Goal: Task Accomplishment & Management: Manage account settings

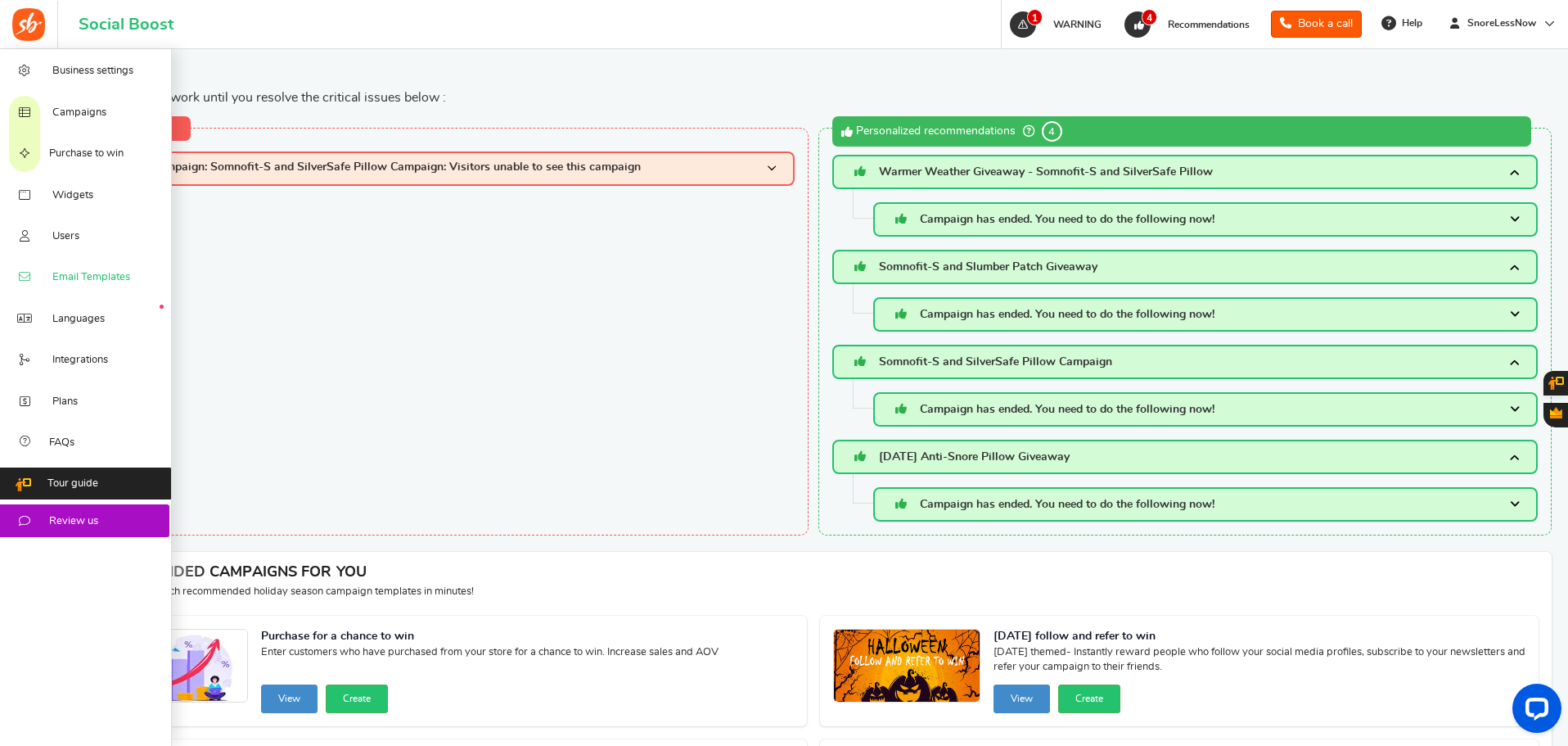
click at [68, 276] on span "Email Templates" at bounding box center [91, 277] width 78 height 15
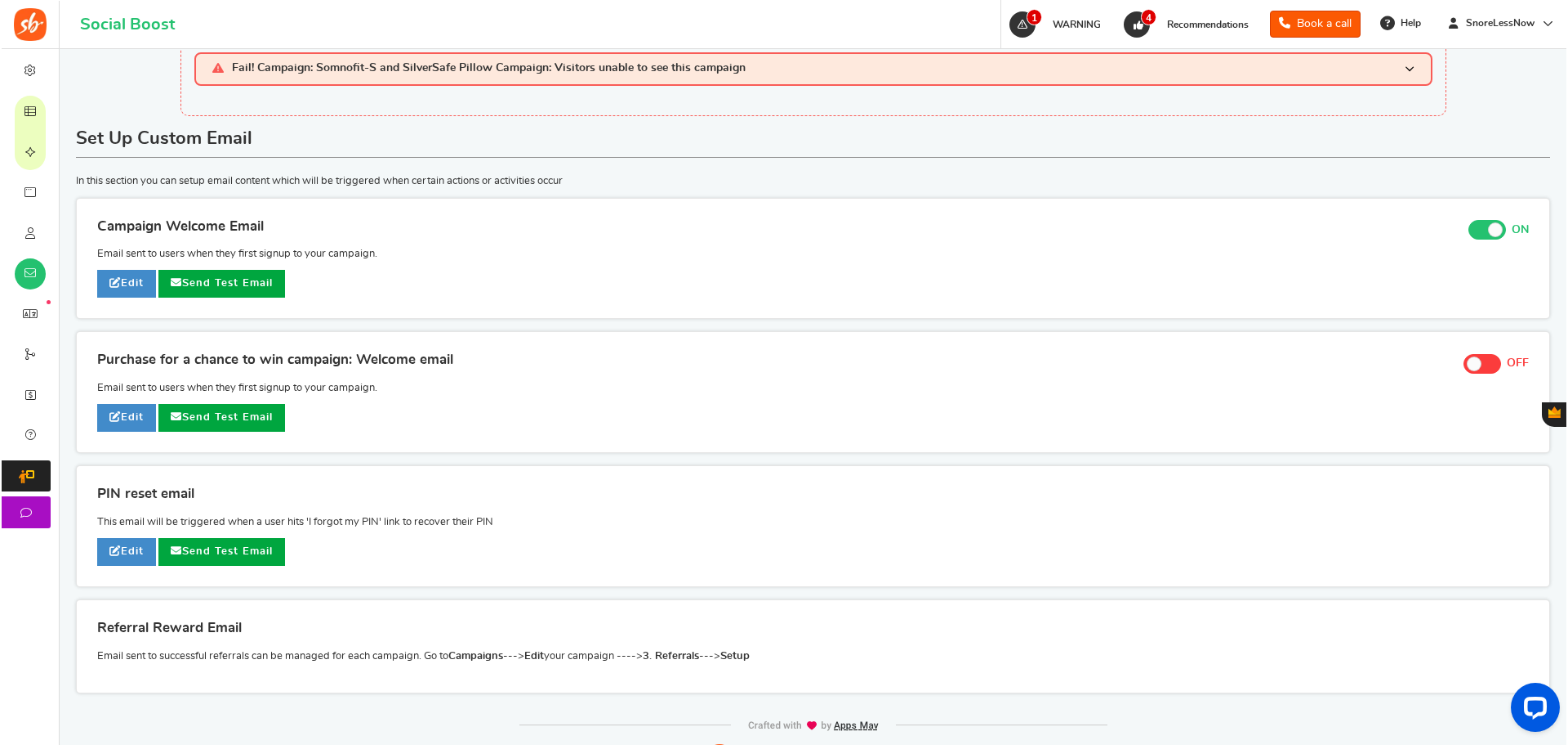
scroll to position [45, 0]
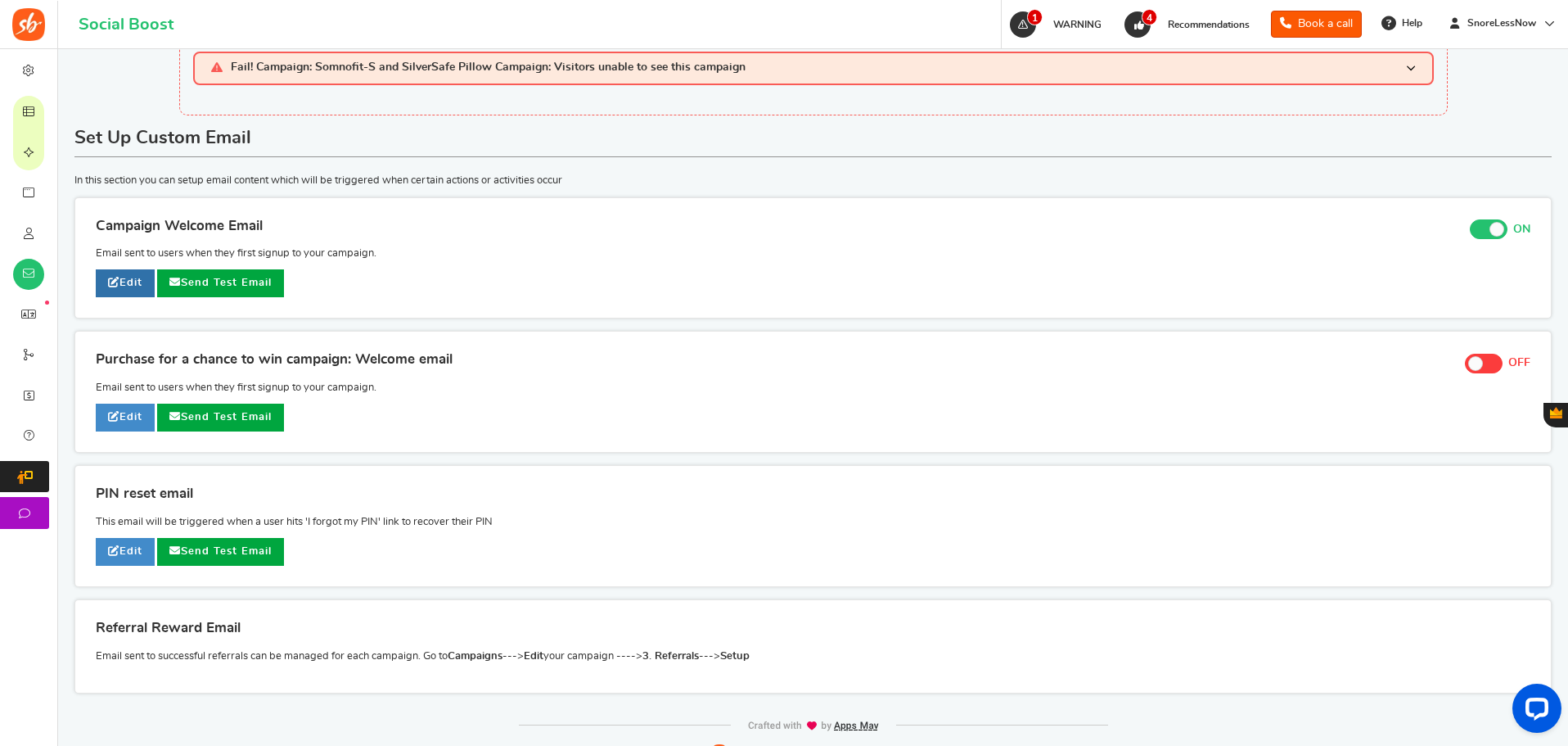
click at [125, 282] on link "Edit" at bounding box center [126, 283] width 59 height 28
type input "Welcome to our [DATE][DATE] Sweepstakes Giveaway!"
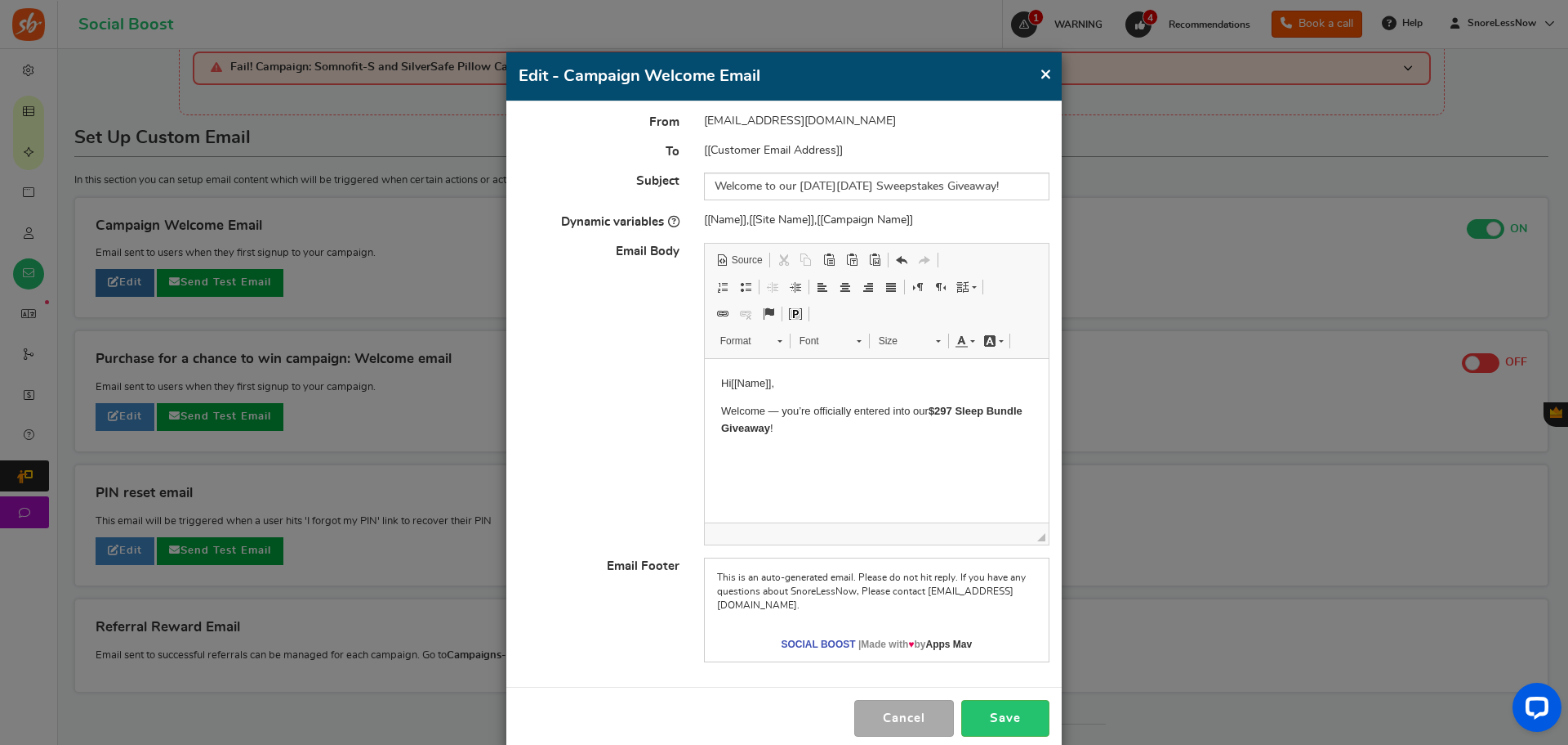
scroll to position [0, 0]
drag, startPoint x: 795, startPoint y: 430, endPoint x: 1377, endPoint y: 713, distance: 647.2
click at [704, 359] on html "Hi [[Name]] , Welcome — you’re officially entered into our $297 Sleep Bundle Gi…" at bounding box center [876, 405] width 344 height 94
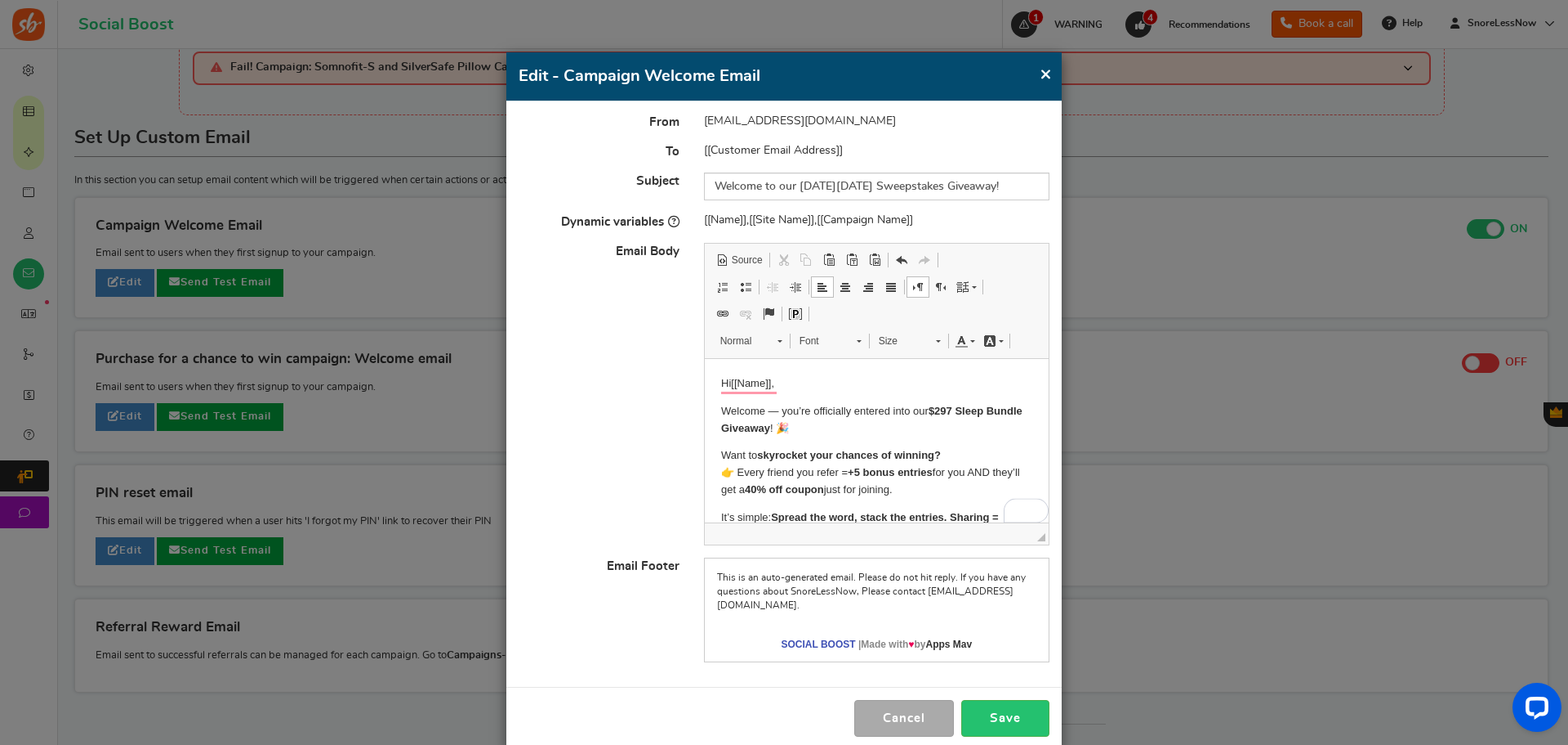
click at [807, 380] on p "Hi [[Name]] ," at bounding box center [876, 383] width 311 height 17
click at [861, 428] on p "Welcome — you’re officially entered into our $297 Sleep Bundle Giveaway ! 🎉" at bounding box center [876, 420] width 311 height 35
click at [944, 452] on p "Want to skyrocket your chances of winning? 👉 Every friend you refer = +5 bonus …" at bounding box center [876, 471] width 311 height 50
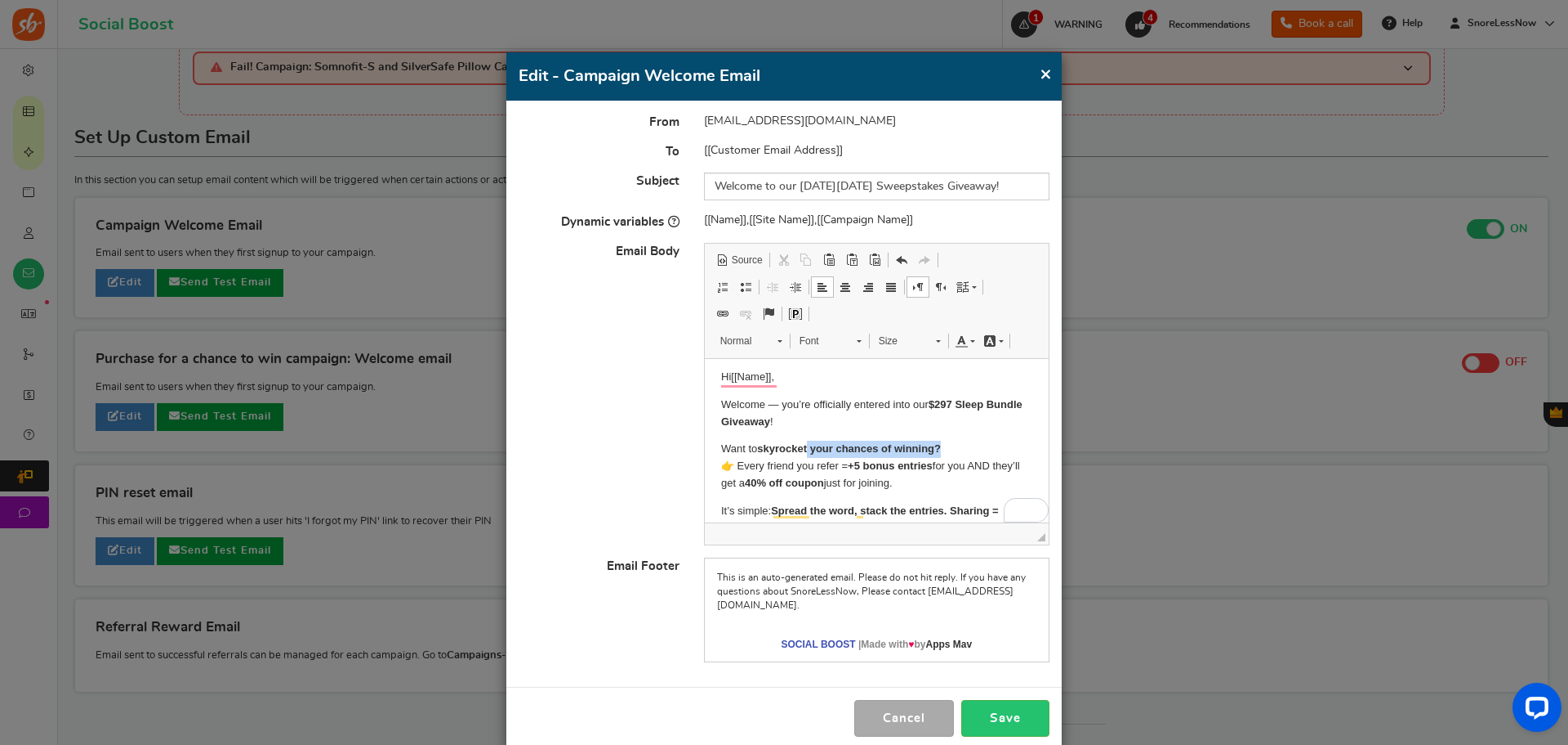
drag, startPoint x: 958, startPoint y: 450, endPoint x: 808, endPoint y: 447, distance: 150.0
click at [808, 447] on p "Want to skyrocket your chances of winning? 👉 Every friend you refer = +5 bonus …" at bounding box center [876, 465] width 311 height 50
click at [808, 447] on strong "skyrocket your chances of winning?" at bounding box center [848, 448] width 184 height 12
drag, startPoint x: 820, startPoint y: 415, endPoint x: 929, endPoint y: 405, distance: 109.5
click at [929, 405] on p "Welcome — you’re officially entered into our $297 Sleep Bundle Giveaway !" at bounding box center [876, 413] width 311 height 35
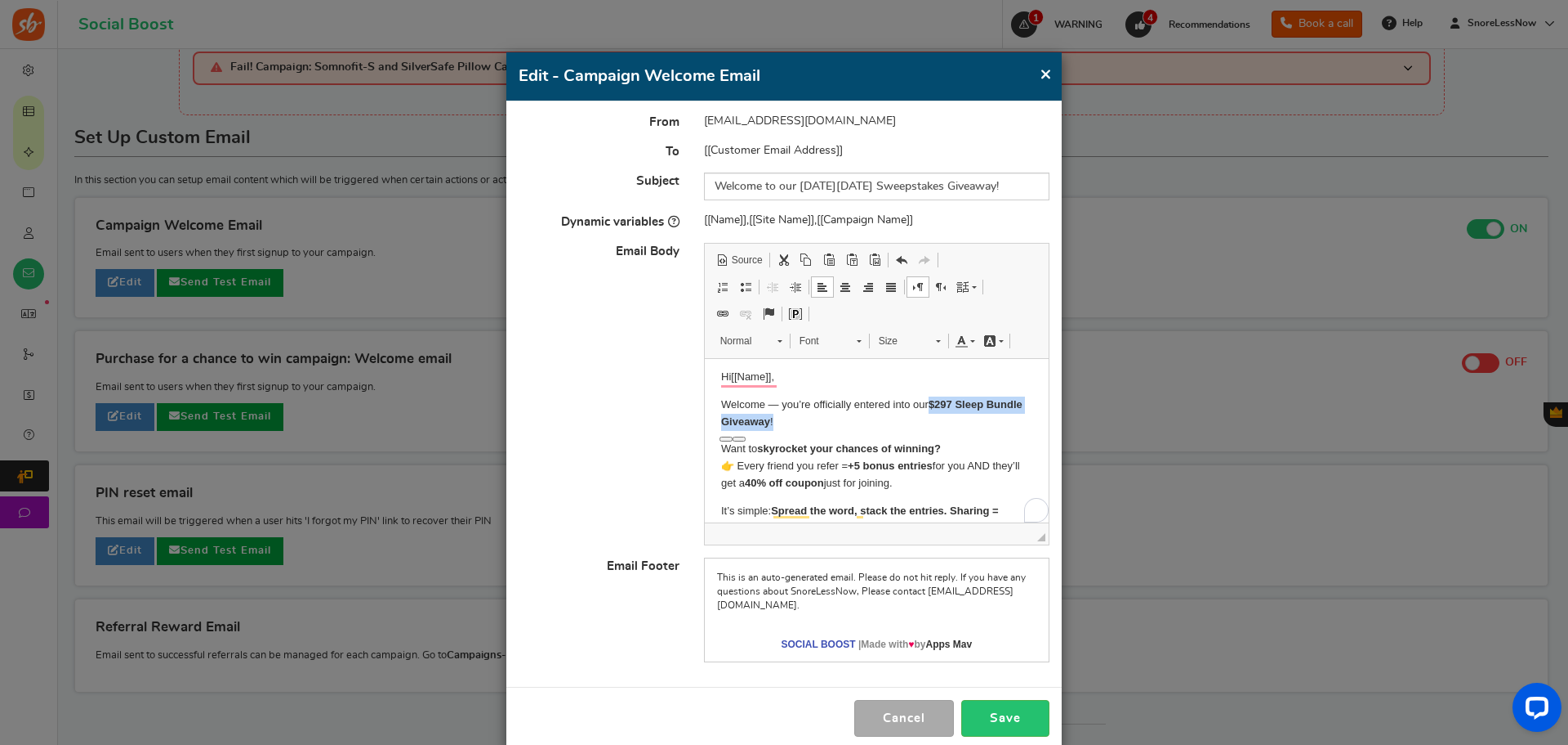
click at [845, 342] on span "Font" at bounding box center [821, 341] width 57 height 22
click at [777, 341] on span at bounding box center [779, 341] width 5 height 2
drag, startPoint x: 775, startPoint y: 341, endPoint x: 905, endPoint y: 335, distance: 130.1
click at [905, 335] on span "Styles Normal, Format Normal Font Font Size Size" at bounding box center [830, 342] width 239 height 27
click at [905, 335] on span "Size" at bounding box center [900, 341] width 57 height 22
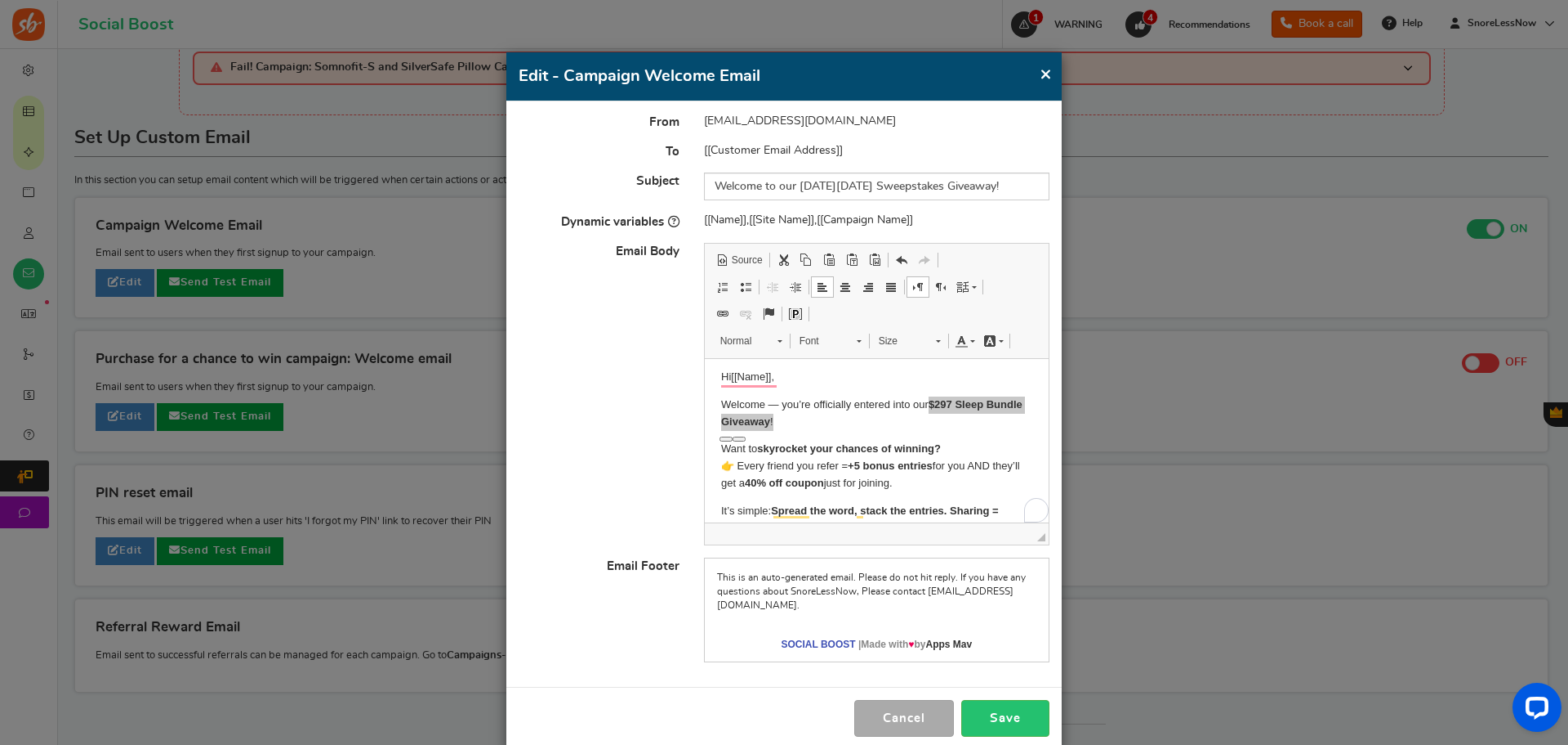
click at [853, 315] on span "Editor toolbars Document Source Clipboard/Undo Cut Keyboard shortcut Ctrl+X Cop…" at bounding box center [877, 300] width 344 height 116
click at [872, 439] on body "Hi [[Name]] , Welcome — you’re officially entered into our $297 Sleep Bundle Gi…" at bounding box center [876, 511] width 311 height 285
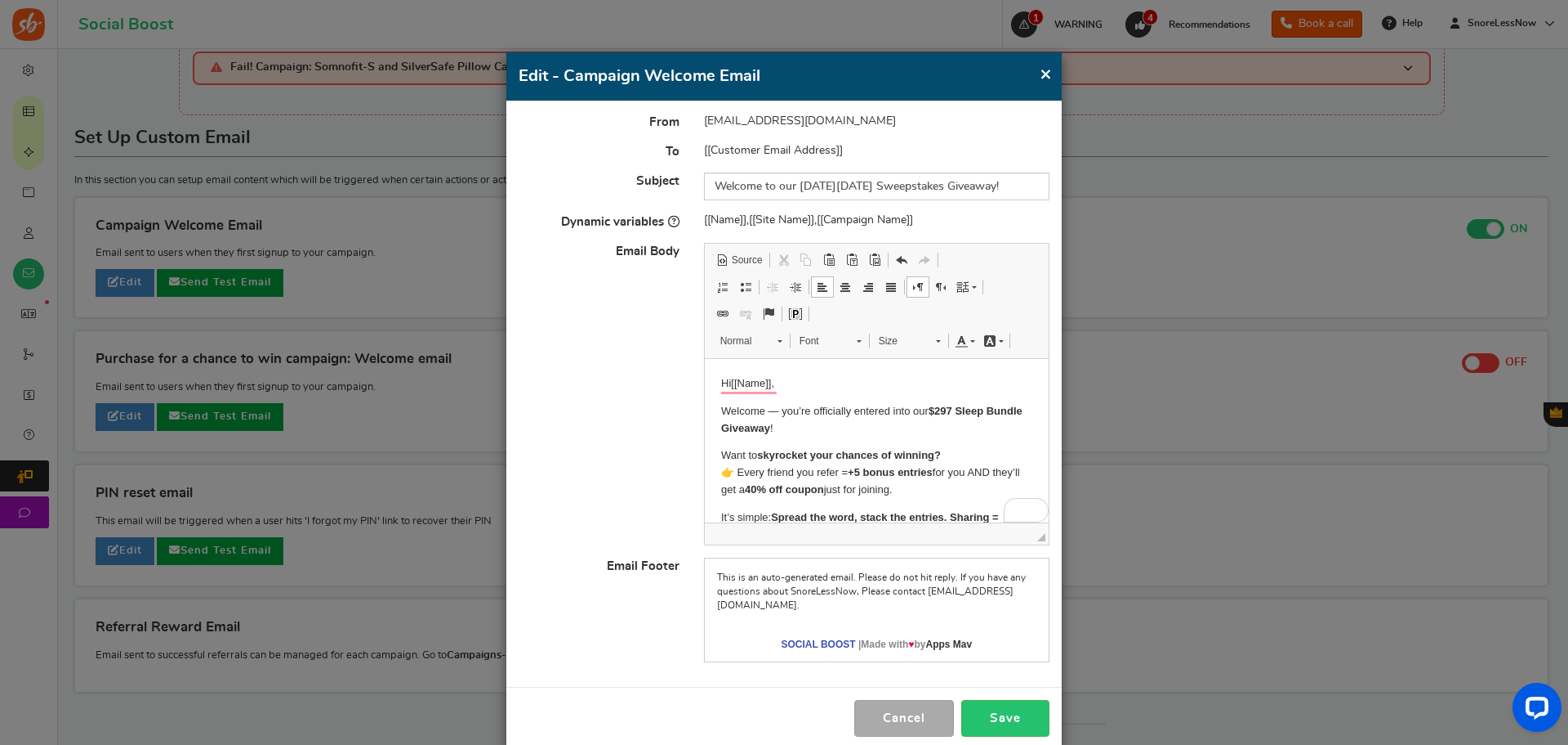
click at [980, 224] on div "[[Name]],[[Site Name]],[[Campaign Name]]" at bounding box center [877, 220] width 370 height 17
click at [994, 342] on link "Background Color" at bounding box center [993, 341] width 29 height 22
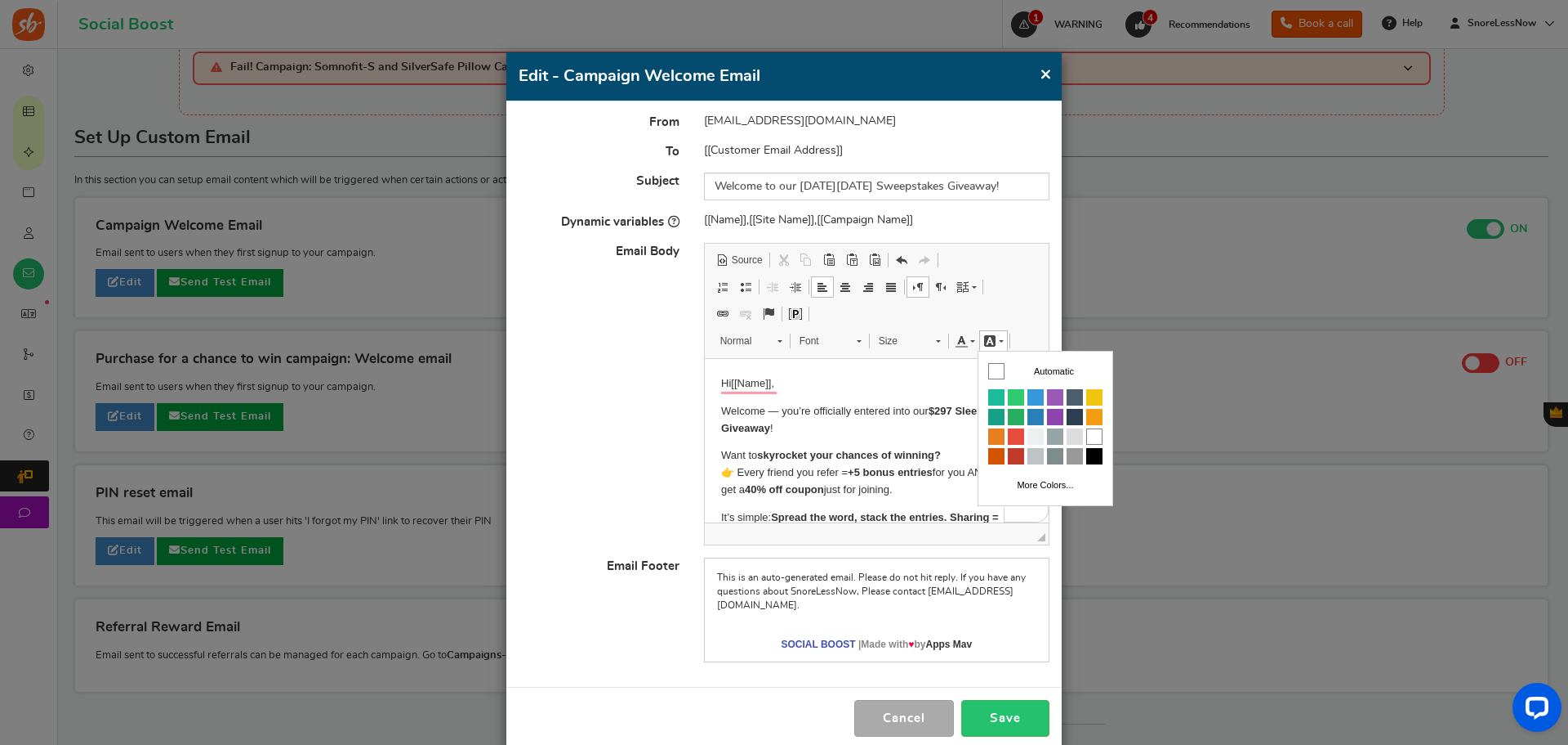
click at [994, 342] on link "Background Color" at bounding box center [993, 341] width 29 height 22
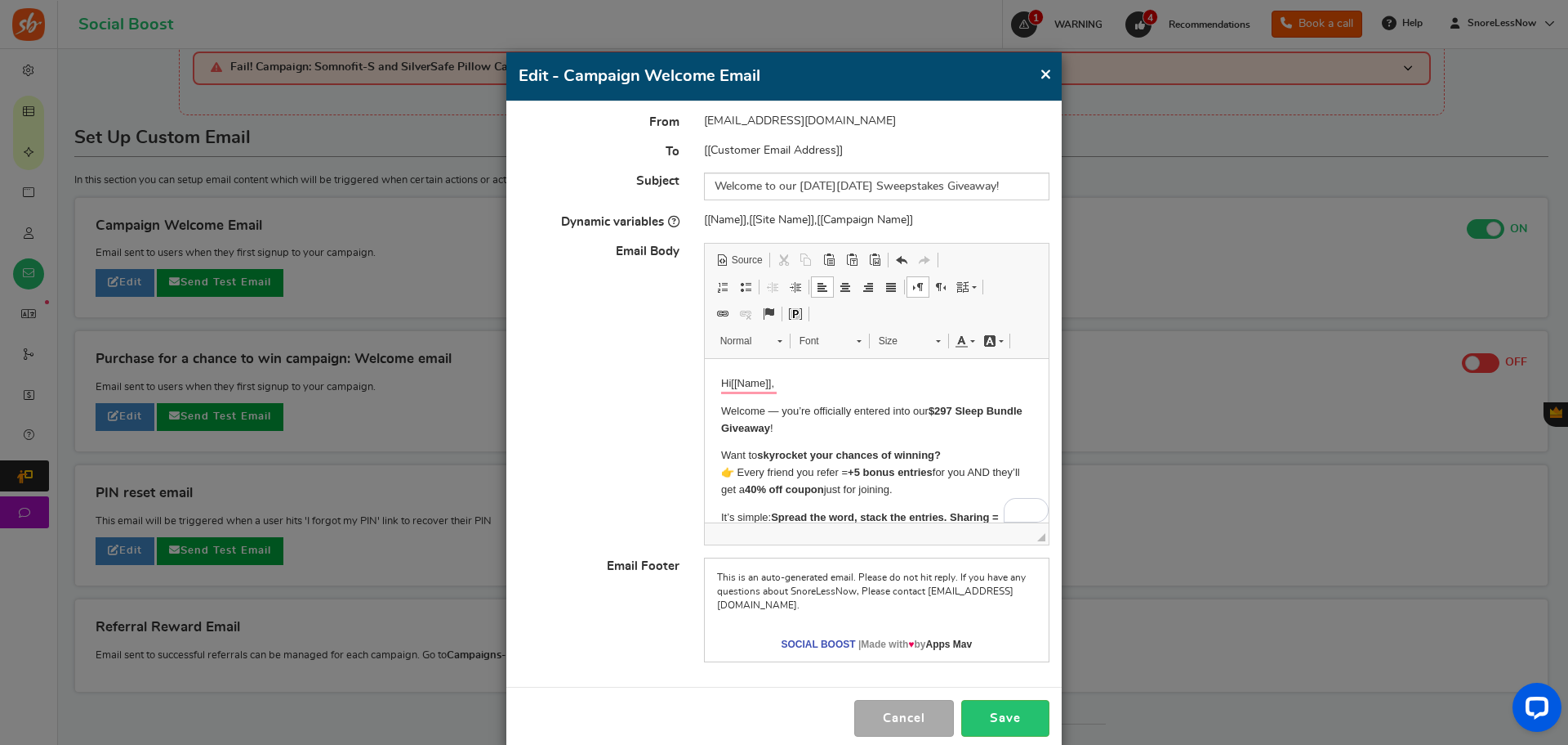
click at [914, 337] on span "Size" at bounding box center [900, 341] width 57 height 22
click at [858, 332] on span at bounding box center [859, 339] width 4 height 16
click at [749, 342] on span "Normal" at bounding box center [741, 341] width 57 height 22
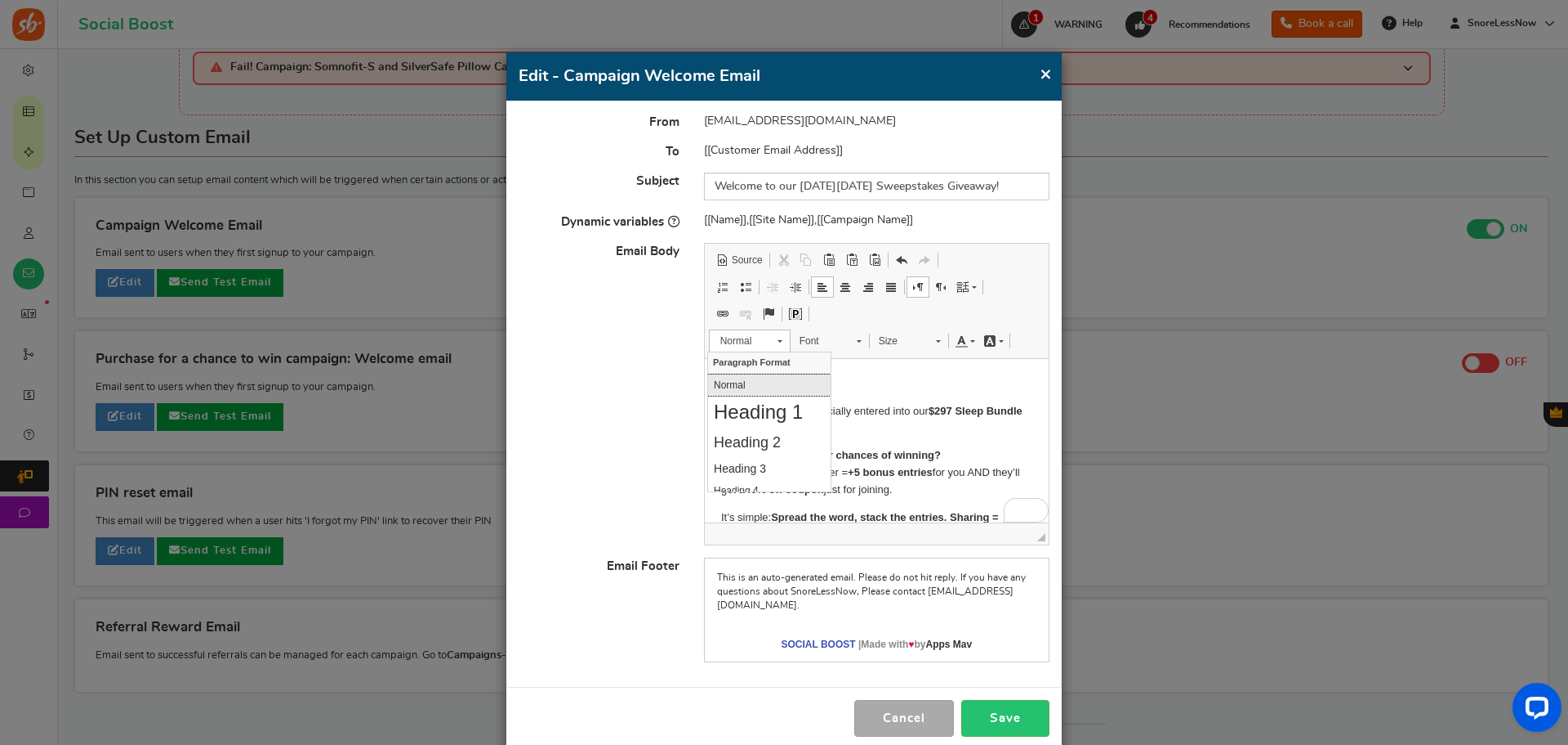
click at [749, 342] on span "Normal" at bounding box center [741, 341] width 57 height 22
drag, startPoint x: 863, startPoint y: 506, endPoint x: 679, endPoint y: 335, distance: 251.2
click at [704, 359] on html "Hi [[Name]] , Welcome — you’re officially entered into our $297 Sleep Bundle Gi…" at bounding box center [876, 517] width 344 height 317
click at [852, 431] on p "Welcome — you’re officially entered into our $297 Sleep Bundle Giveaway !" at bounding box center [876, 420] width 311 height 35
drag, startPoint x: 857, startPoint y: 508, endPoint x: 1368, endPoint y: 668, distance: 535.5
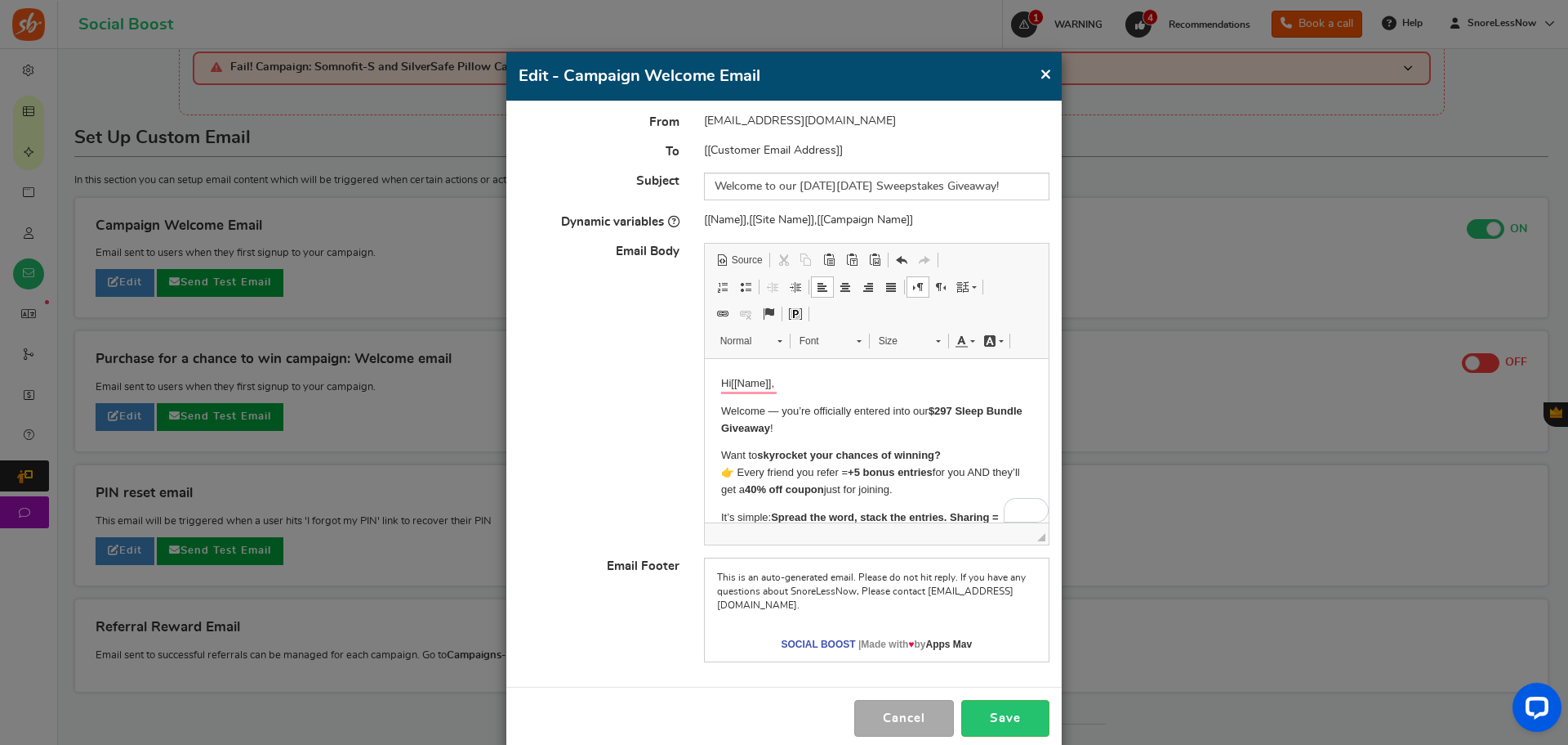
click at [704, 359] on html "Hi [[Name]] , Welcome — you’re officially entered into our $297 Sleep Bundle Gi…" at bounding box center [876, 517] width 344 height 317
copy body "Hi [[Name]] , Welcome — you’re officially entered into our $297 Sleep Bundle Gi…"
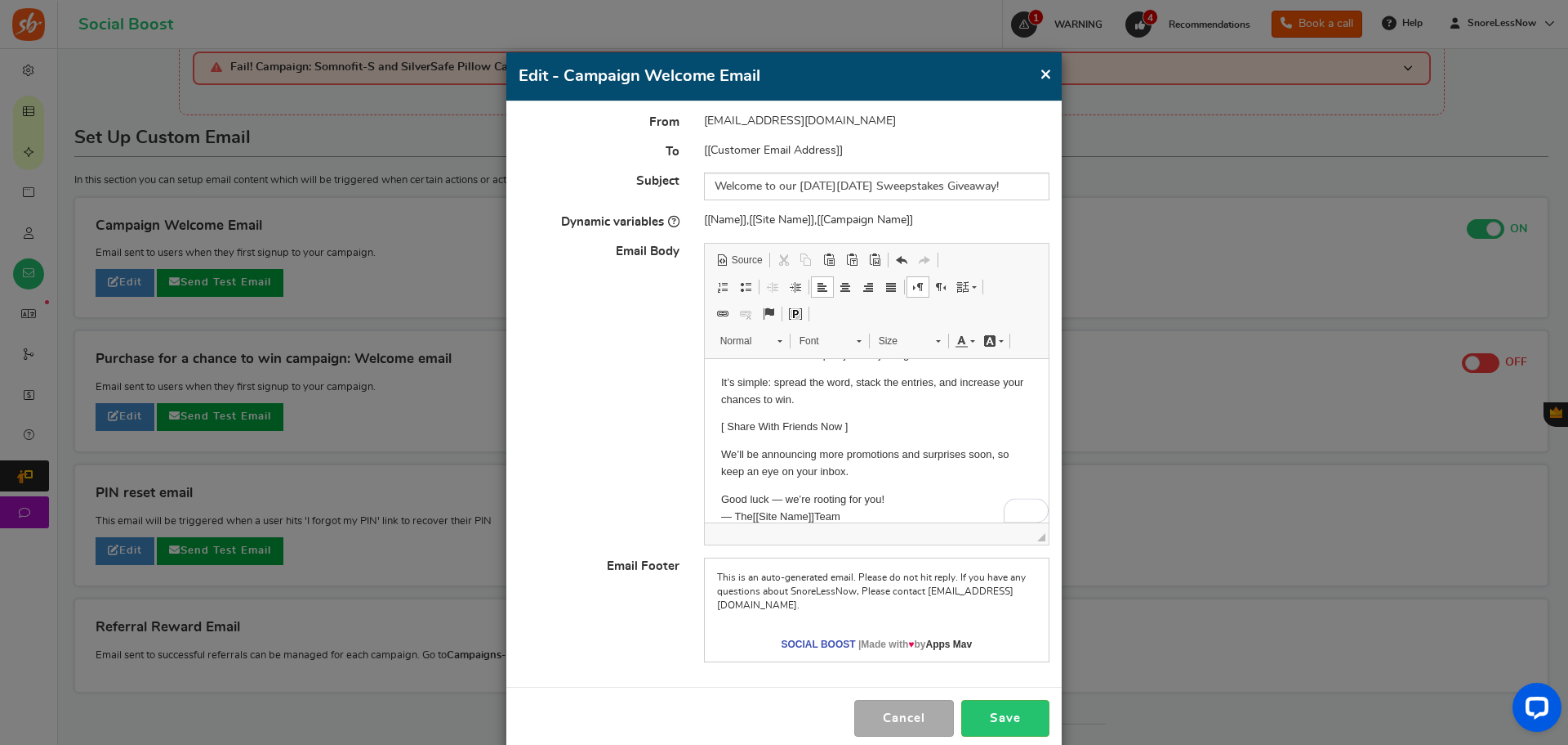
click at [874, 427] on p "[ Share With Friends Now ]" at bounding box center [876, 427] width 311 height 17
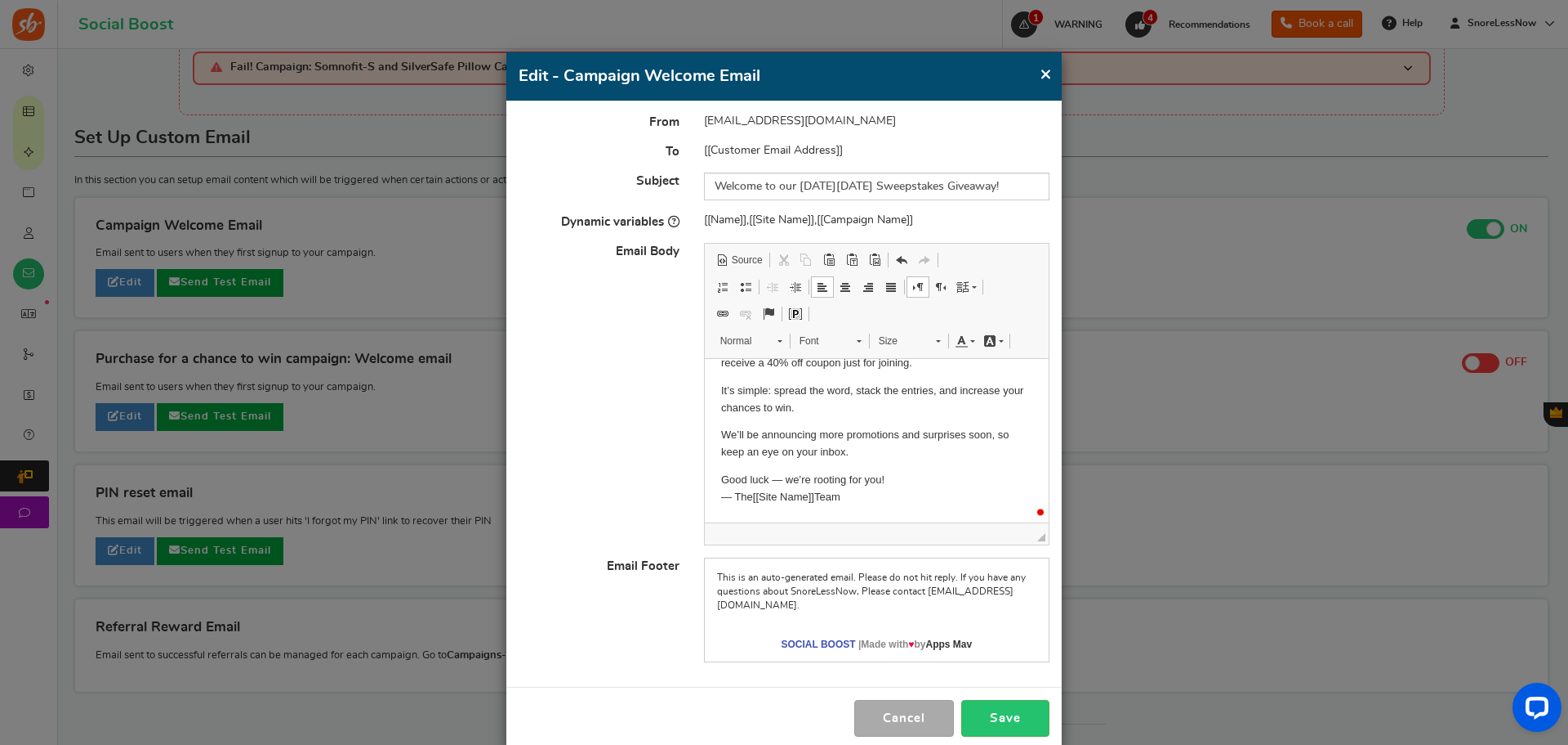
scroll to position [126, 0]
click at [897, 511] on html "Hi [[Name]] , Welcome — you’re officially entered into our $297 Sleep Bundle Gi…" at bounding box center [876, 377] width 344 height 290
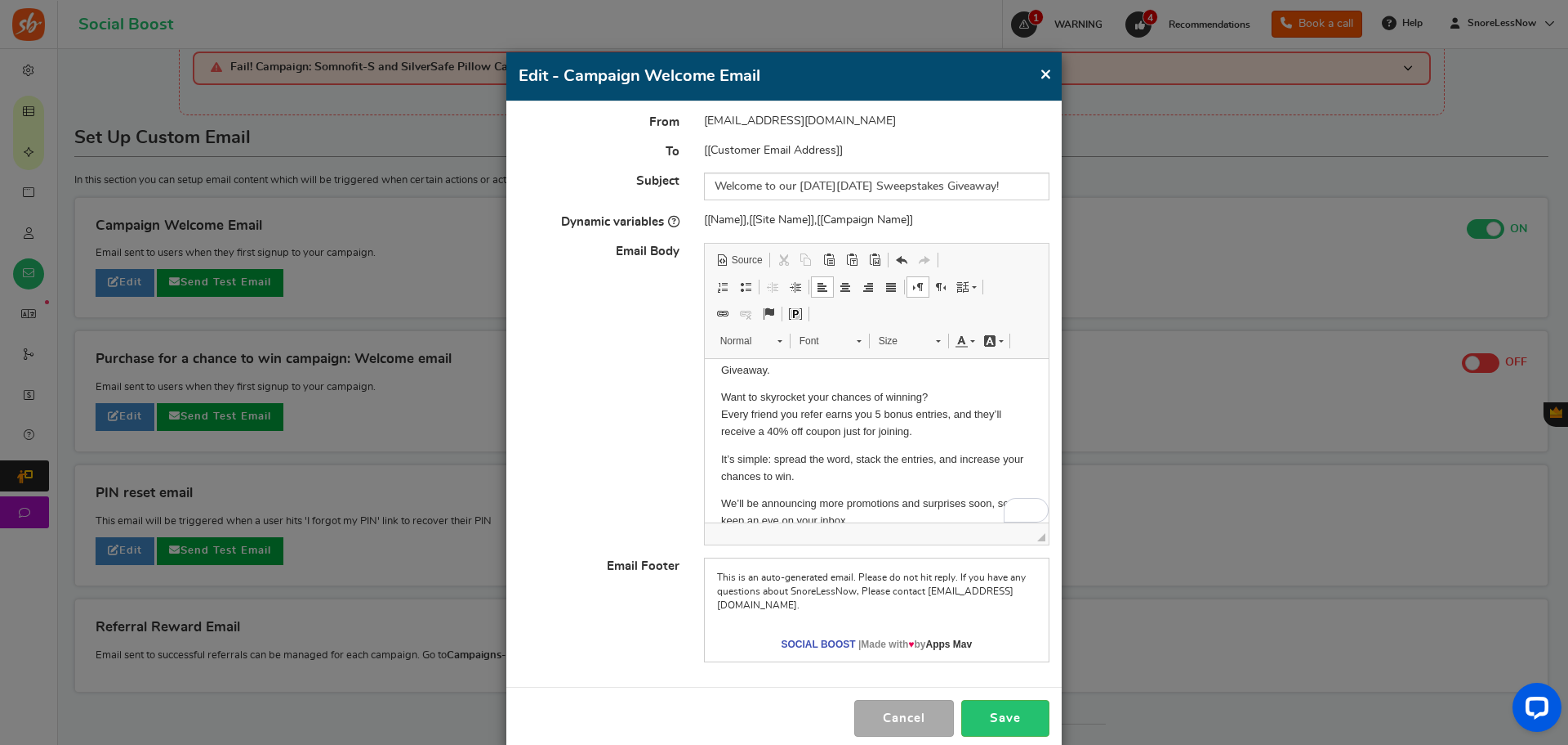
scroll to position [0, 0]
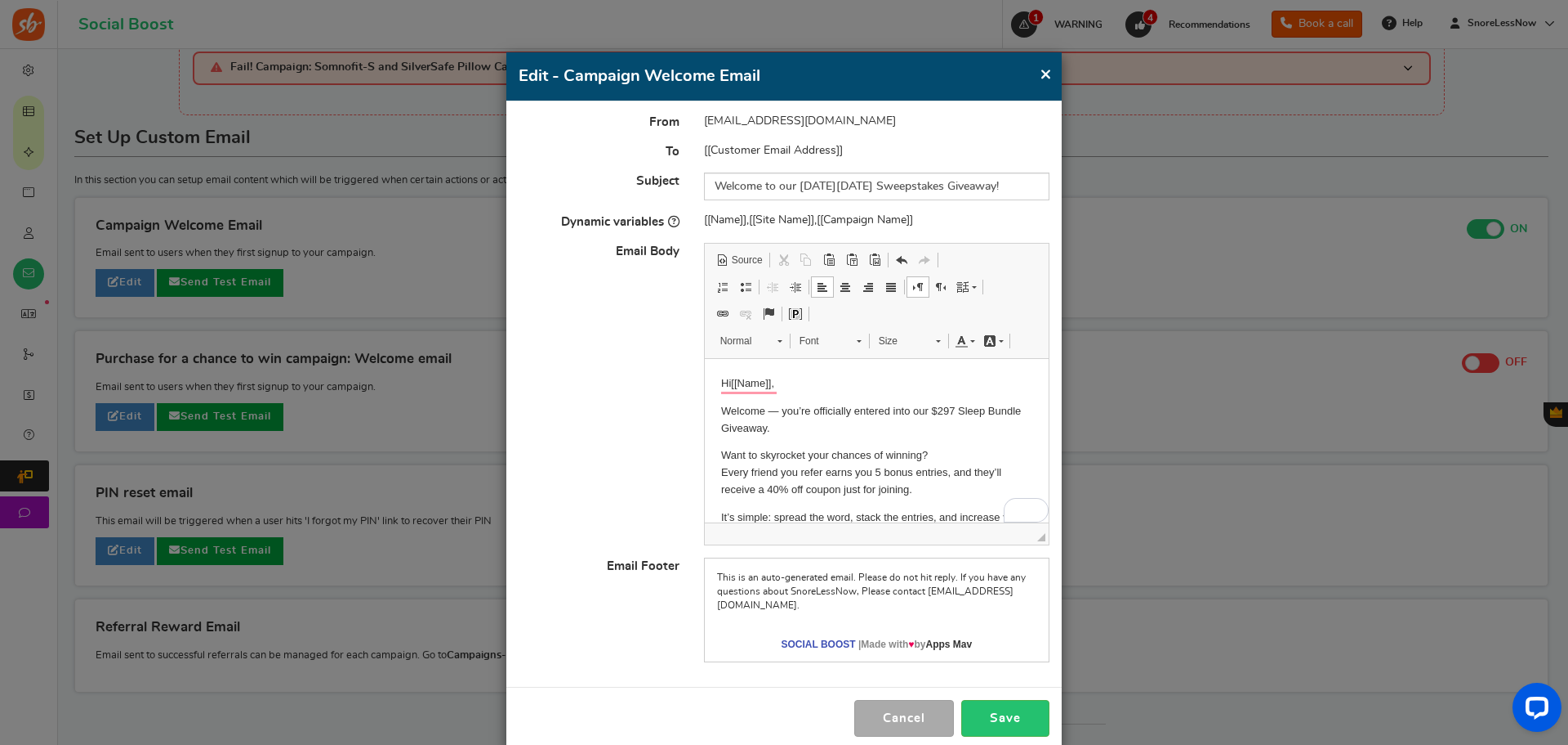
click at [928, 429] on p "Welcome — you’re officially entered into our $297 Sleep Bundle Giveaway." at bounding box center [876, 420] width 311 height 35
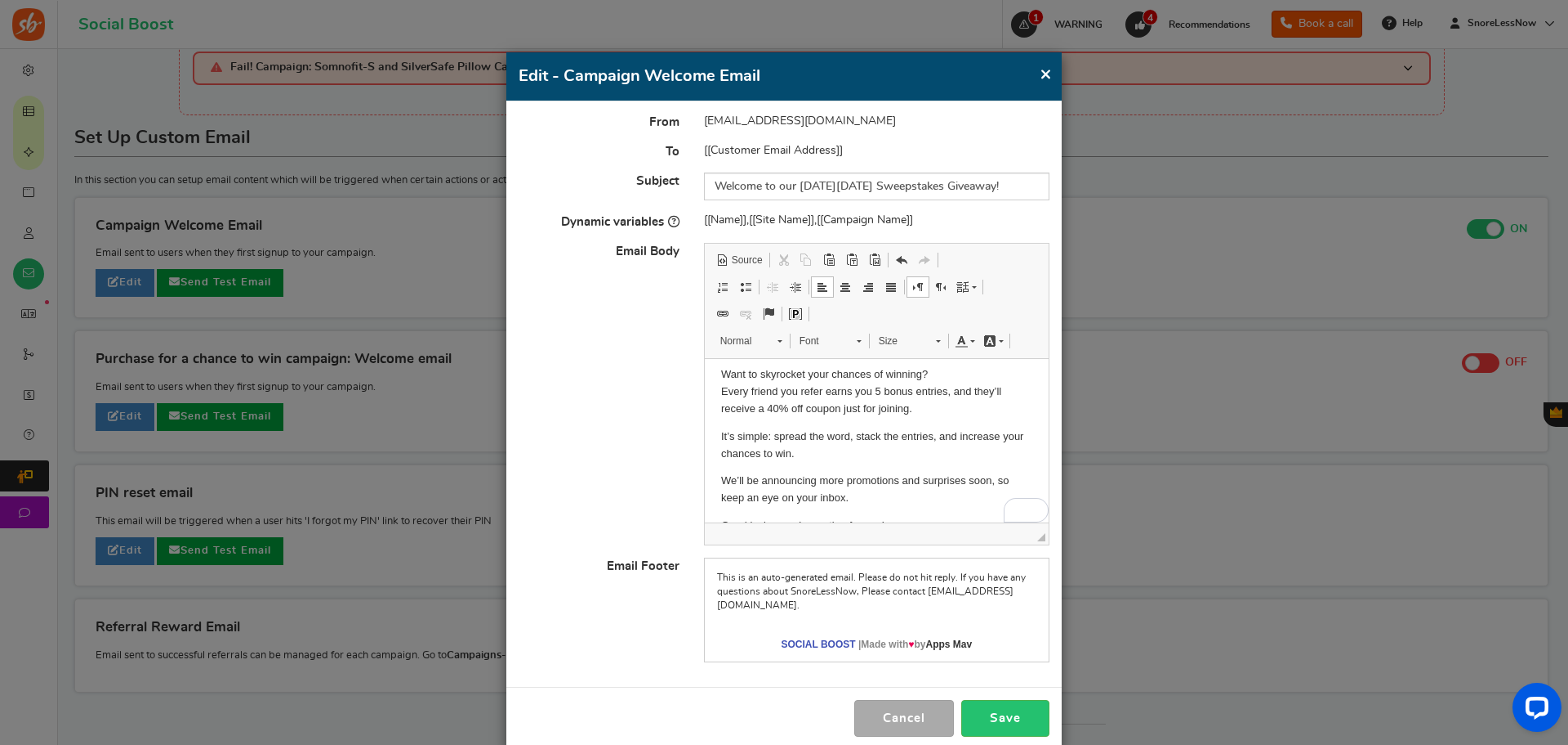
scroll to position [84, 0]
click at [995, 716] on button "Save" at bounding box center [1005, 717] width 88 height 37
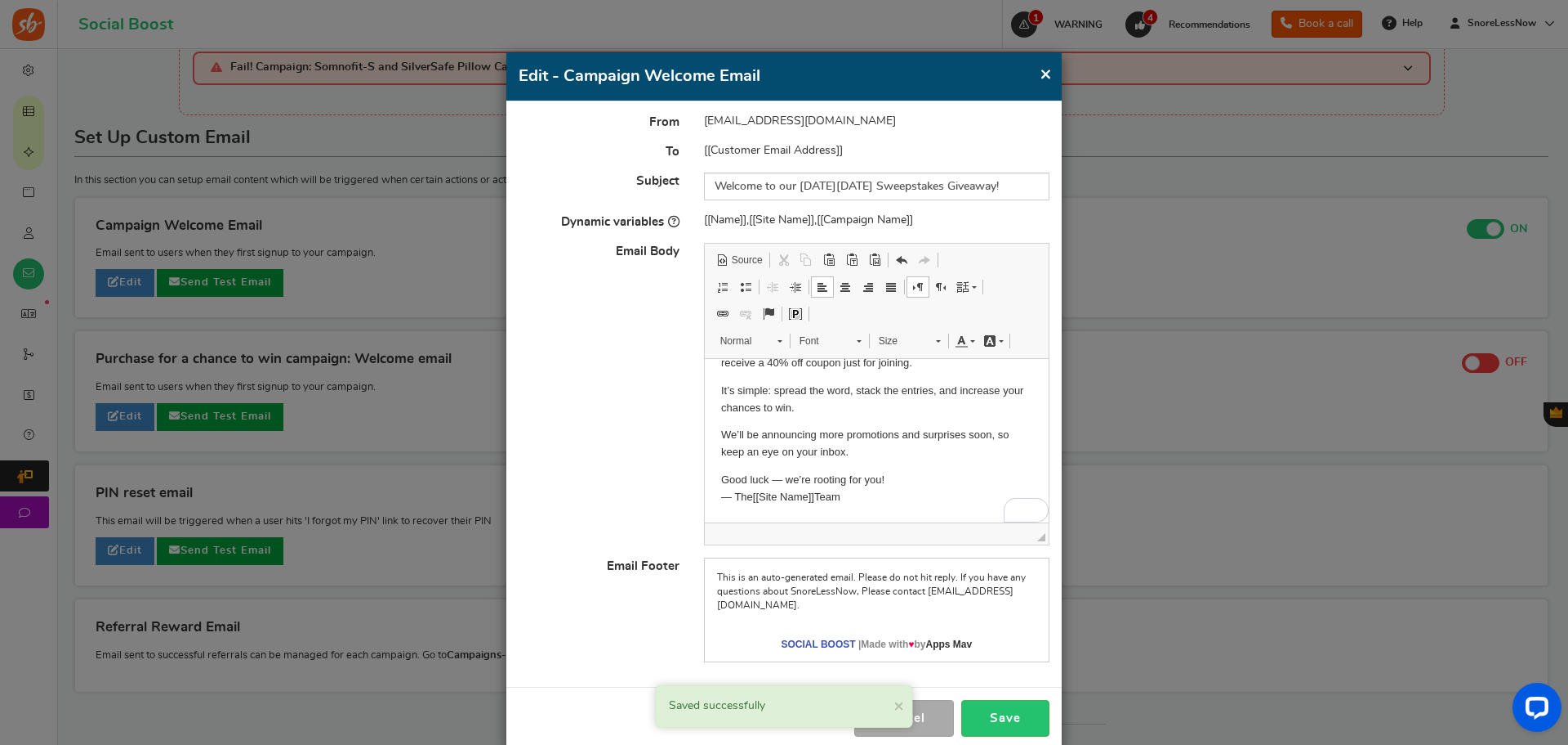
click at [1046, 74] on button "×" at bounding box center [1046, 74] width 12 height 21
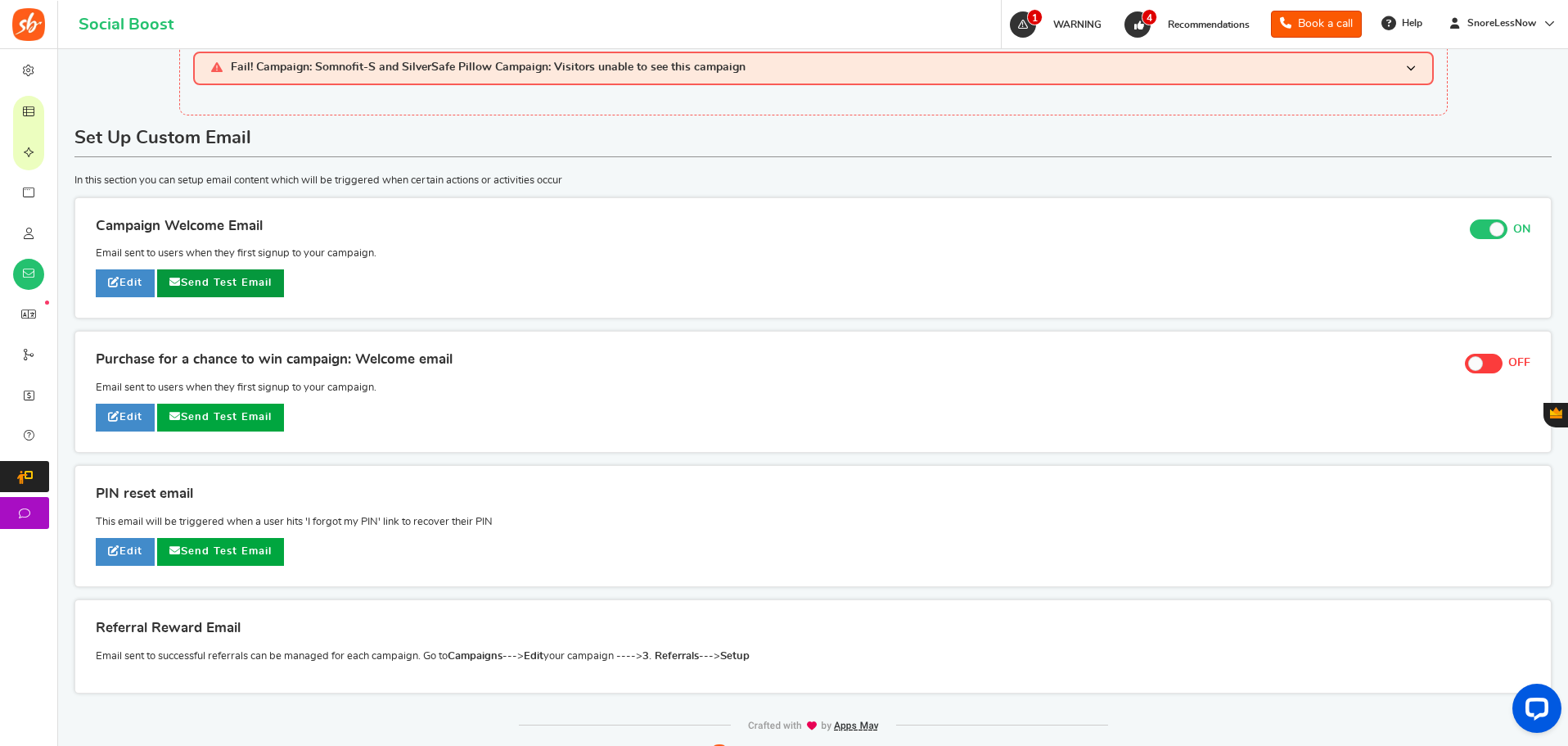
click at [230, 285] on link "Send Test Email" at bounding box center [221, 283] width 127 height 28
click at [127, 284] on link "Edit" at bounding box center [126, 283] width 59 height 28
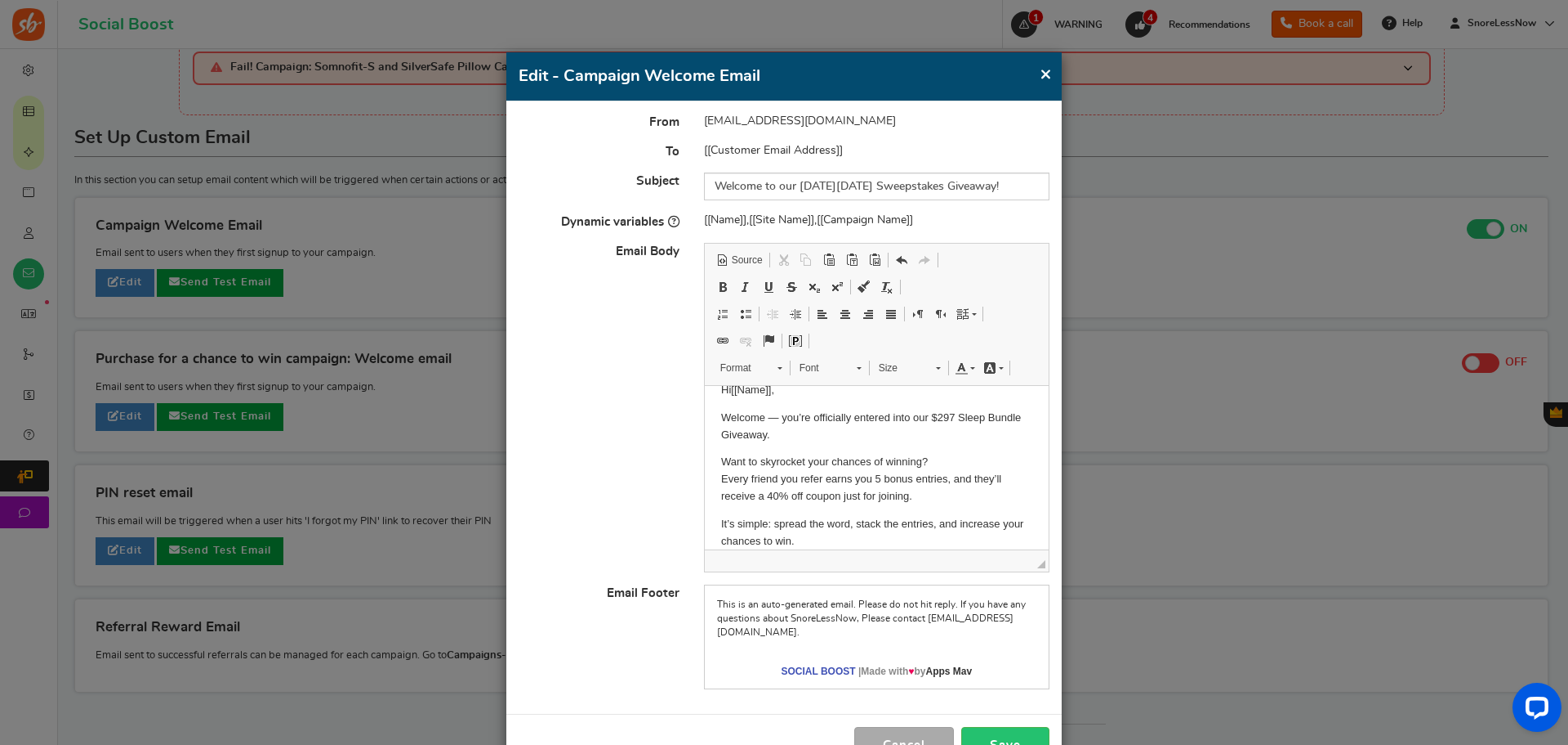
scroll to position [22, 0]
click at [991, 478] on p "Want to skyrocket your chances of winning? Every friend you refer earns you 5 b…" at bounding box center [876, 477] width 311 height 50
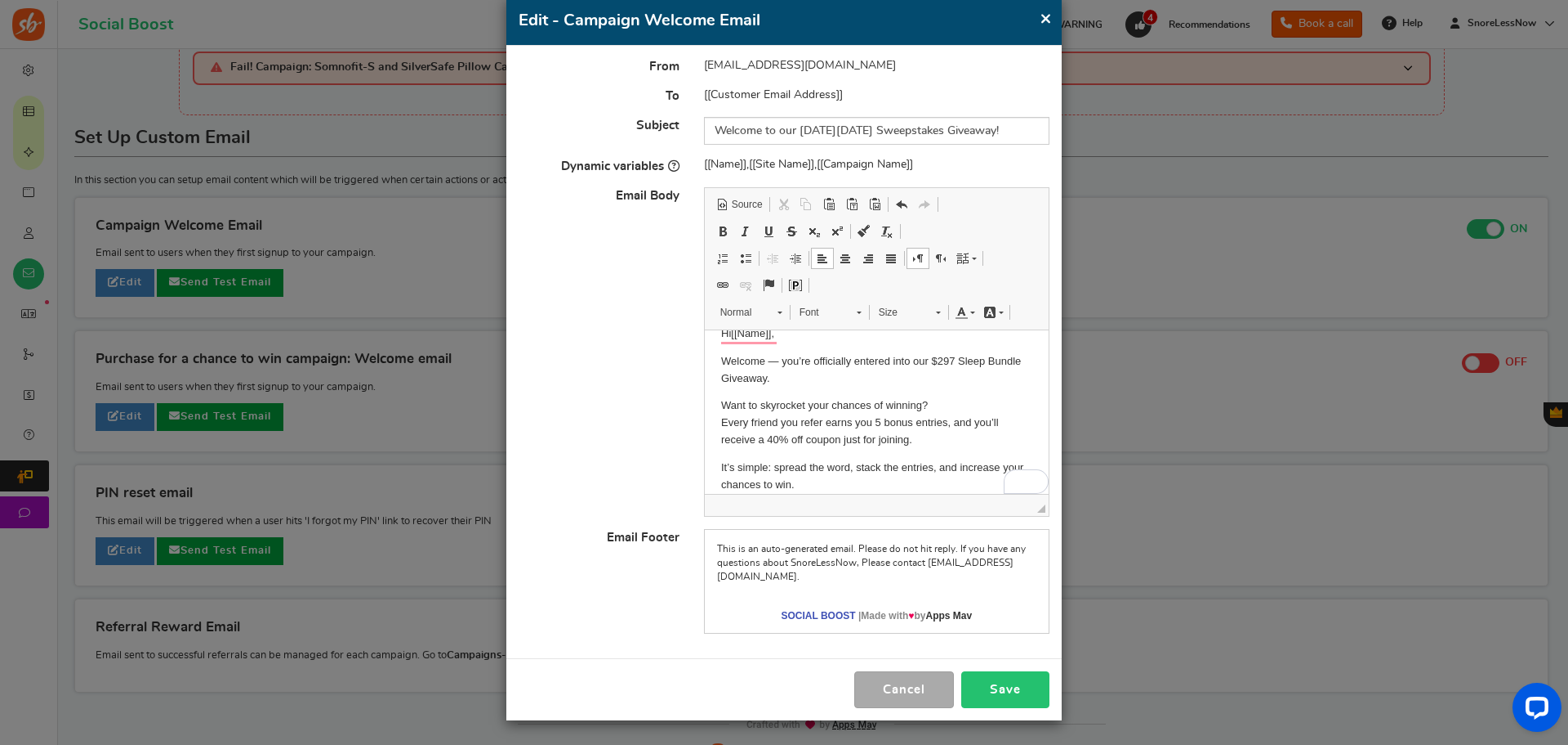
click at [986, 690] on button "Save" at bounding box center [1005, 689] width 88 height 37
click at [906, 443] on p "Want to skyrocket your chances of winning? Every friend you refer earns you 5 b…" at bounding box center [876, 422] width 311 height 50
click at [972, 685] on button "Save" at bounding box center [1005, 689] width 88 height 37
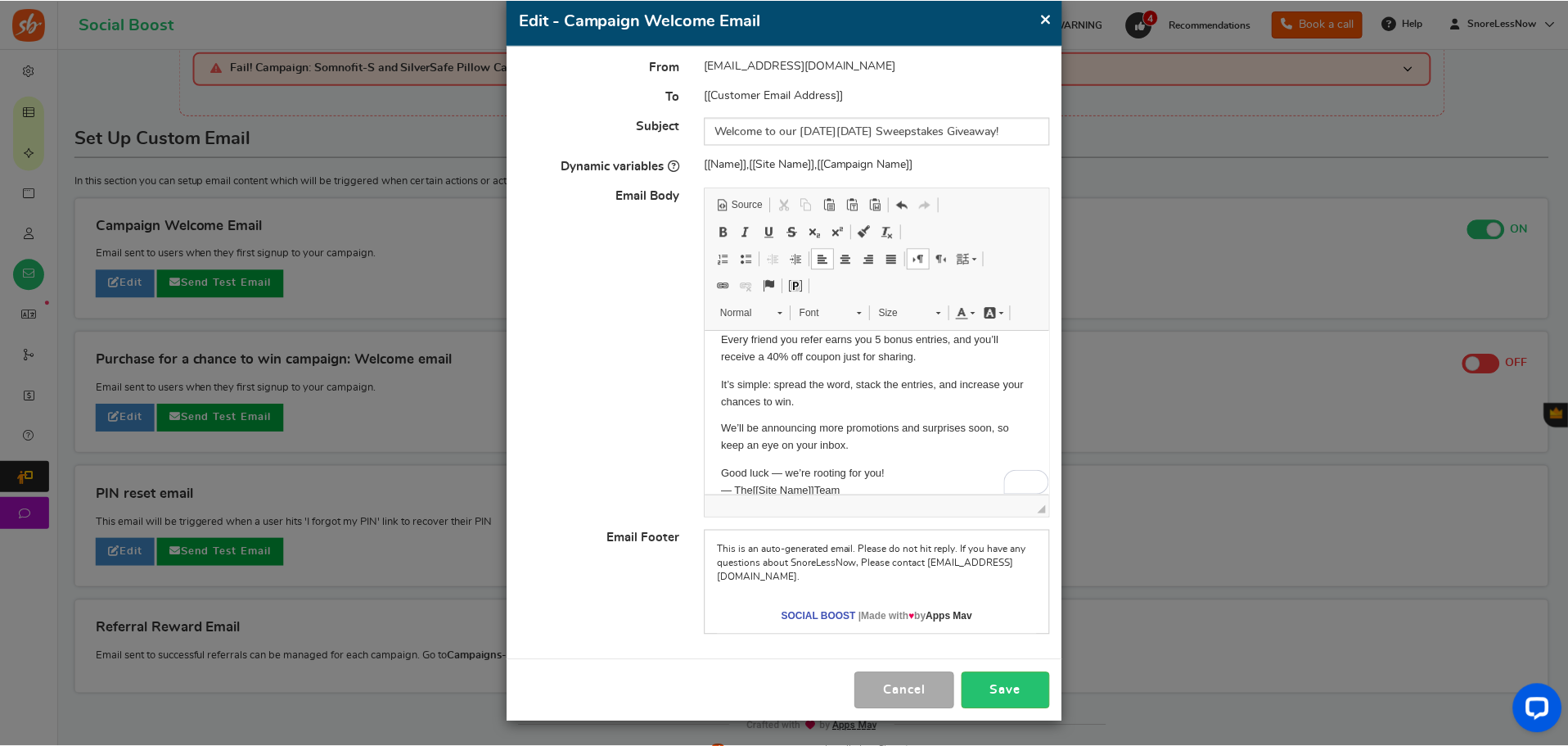
scroll to position [127, 0]
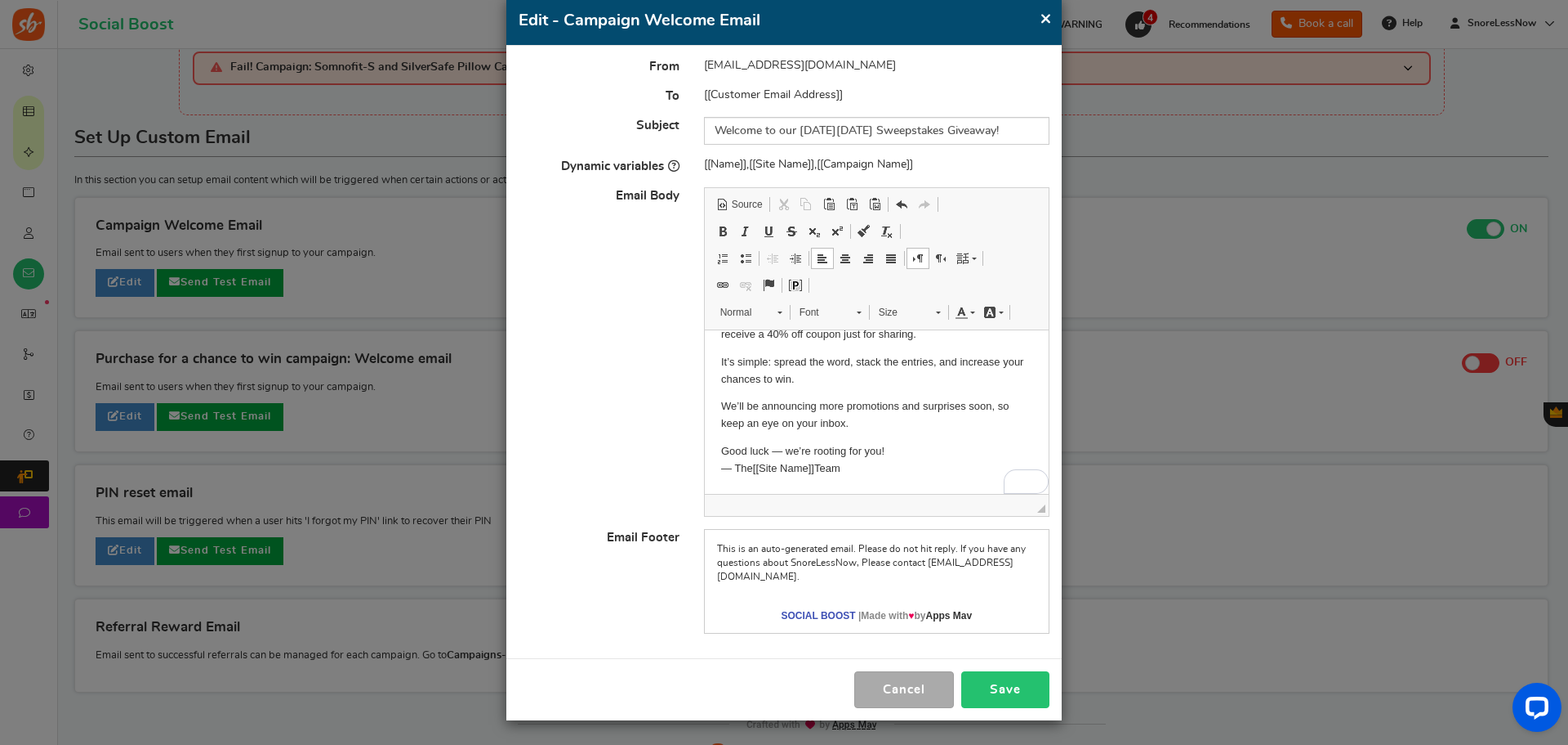
click at [990, 692] on button "Save" at bounding box center [1005, 689] width 88 height 37
click at [1050, 17] on button "×" at bounding box center [1046, 18] width 12 height 21
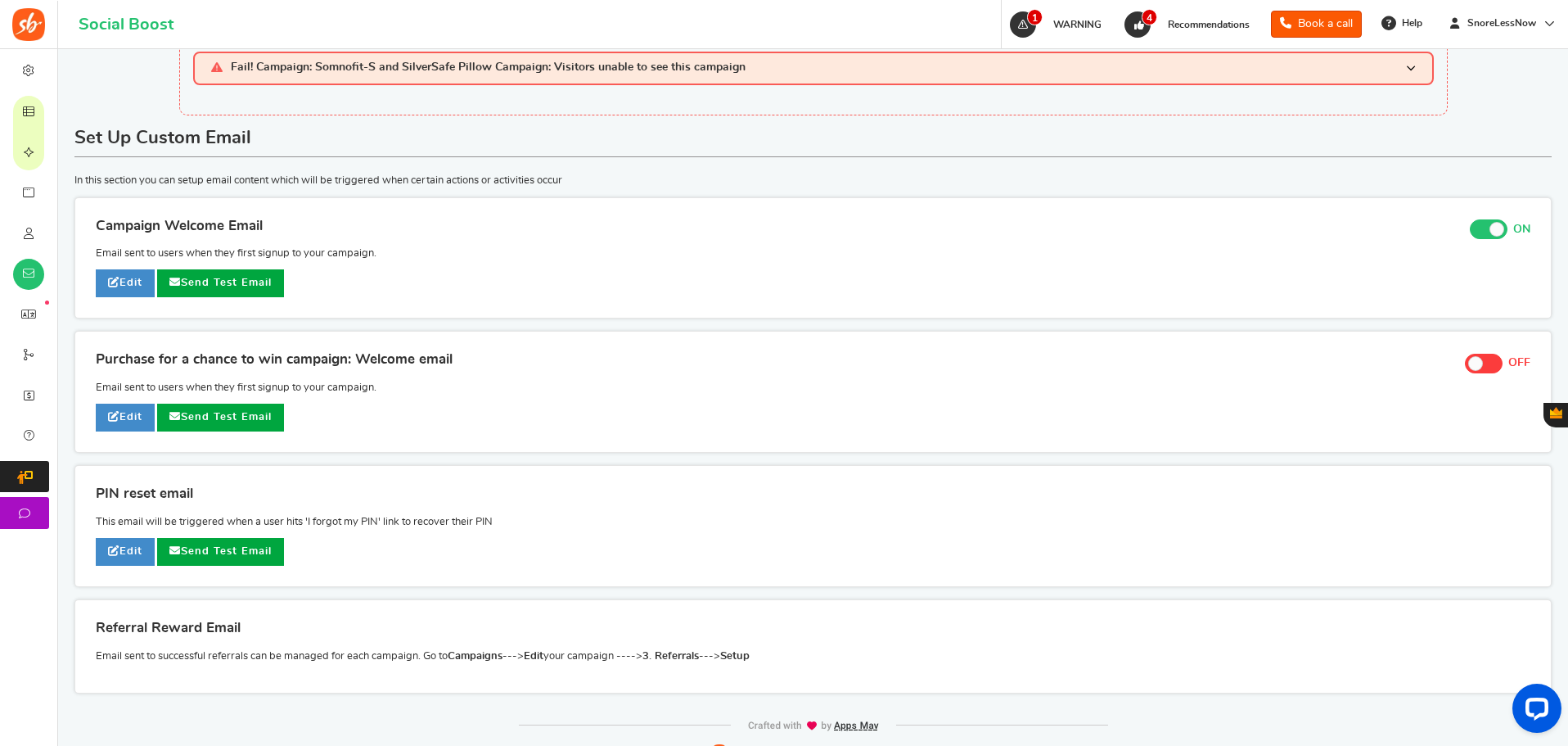
scroll to position [0, 0]
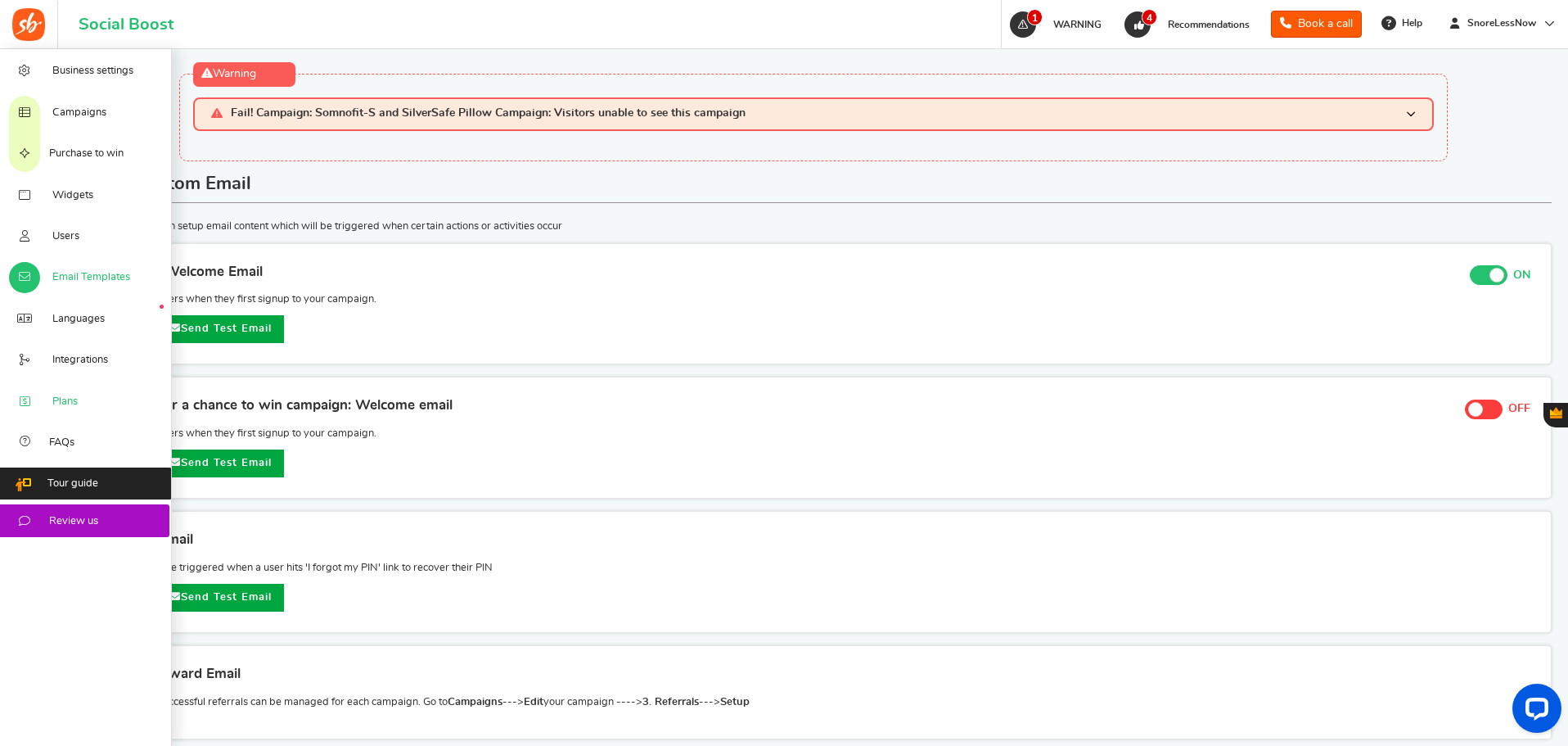
click at [53, 399] on span "Plans" at bounding box center [65, 402] width 26 height 15
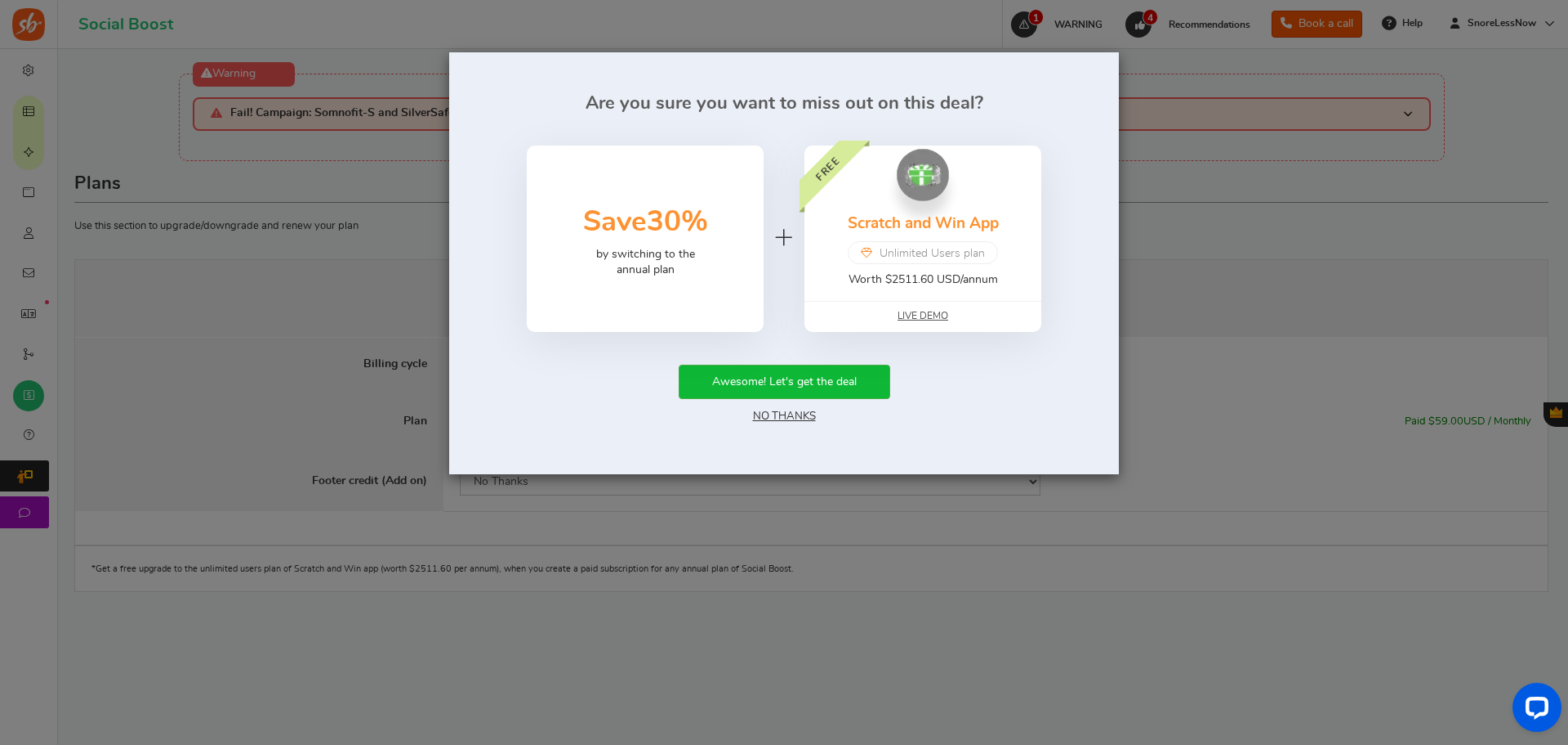
click at [795, 420] on link "No Thanks" at bounding box center [785, 416] width 63 height 12
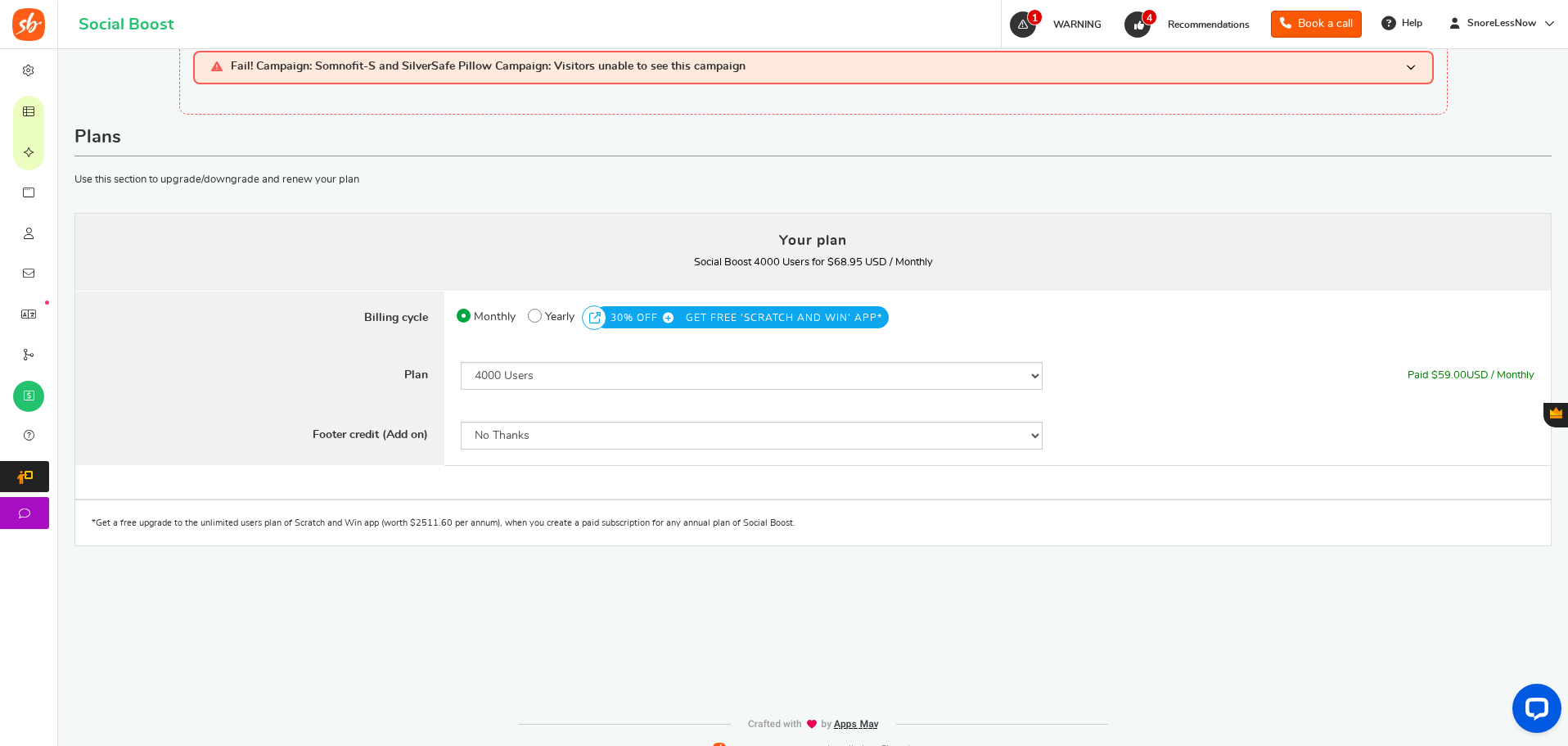
scroll to position [71, 0]
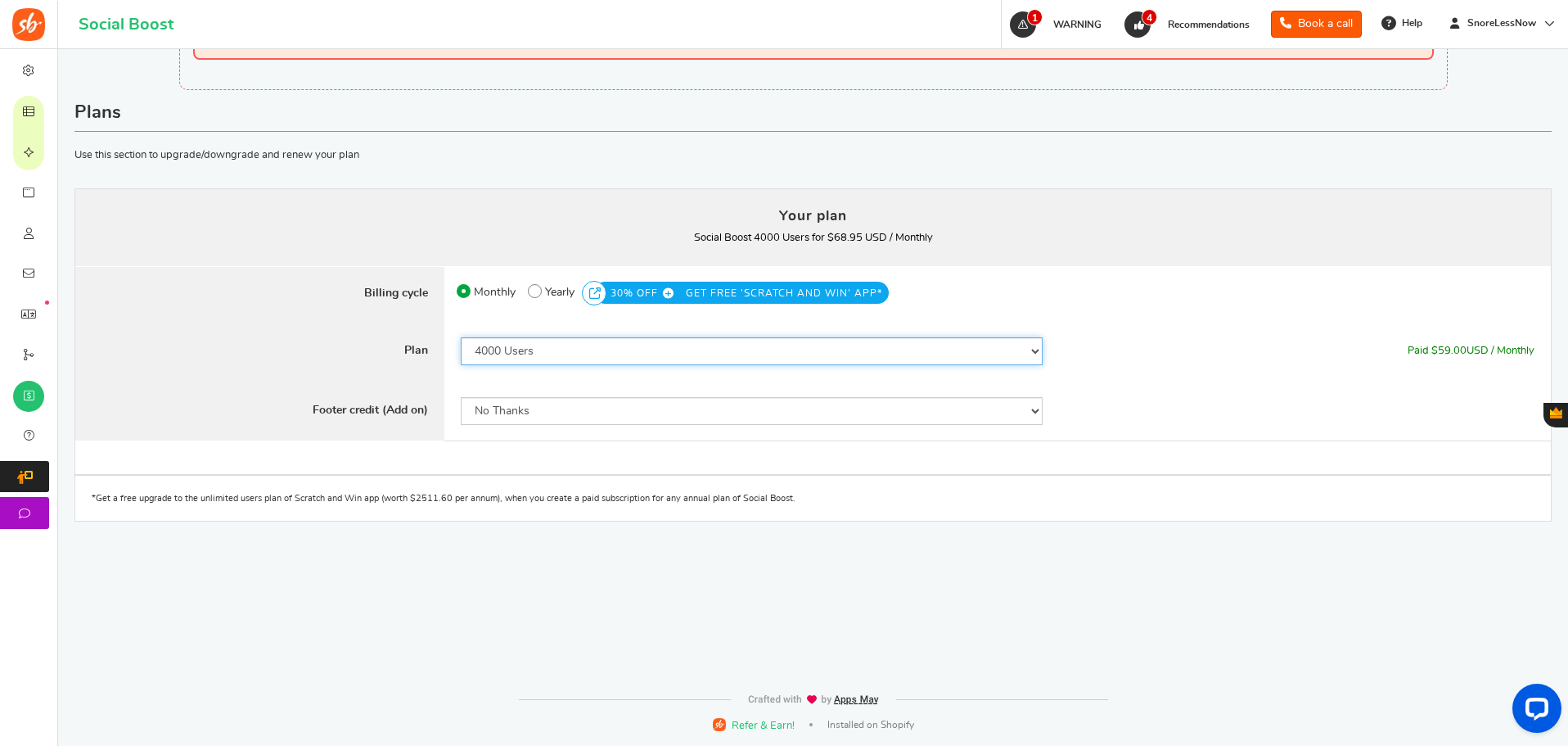
click at [560, 346] on select "50 Users 500 Users 2000 Users 4000 Users 5000 Users 10000 Users 15000 Users 250…" at bounding box center [752, 351] width 582 height 28
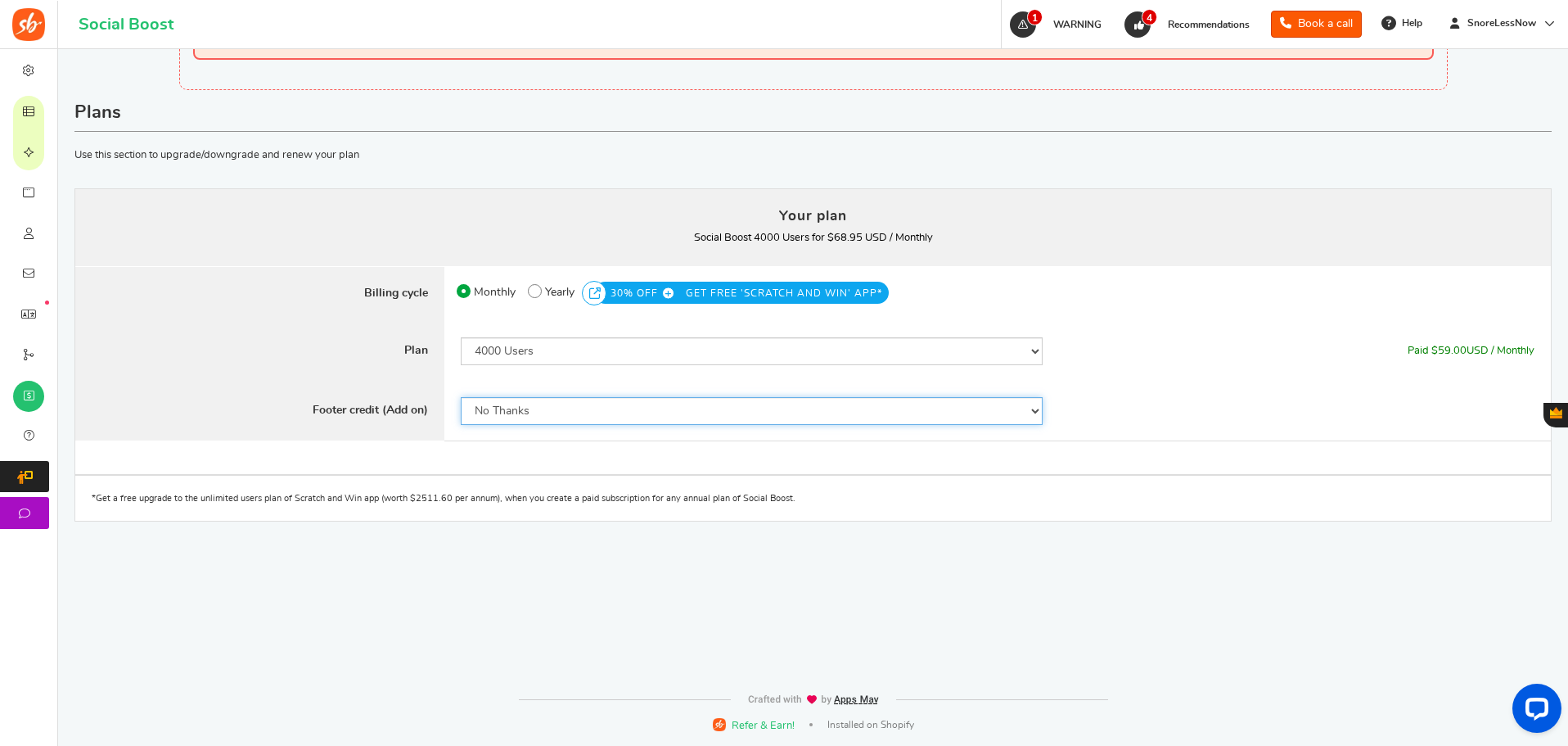
click at [532, 418] on select "No Thanks Yes" at bounding box center [752, 411] width 582 height 28
click at [272, 379] on label "Plan" at bounding box center [259, 350] width 369 height 60
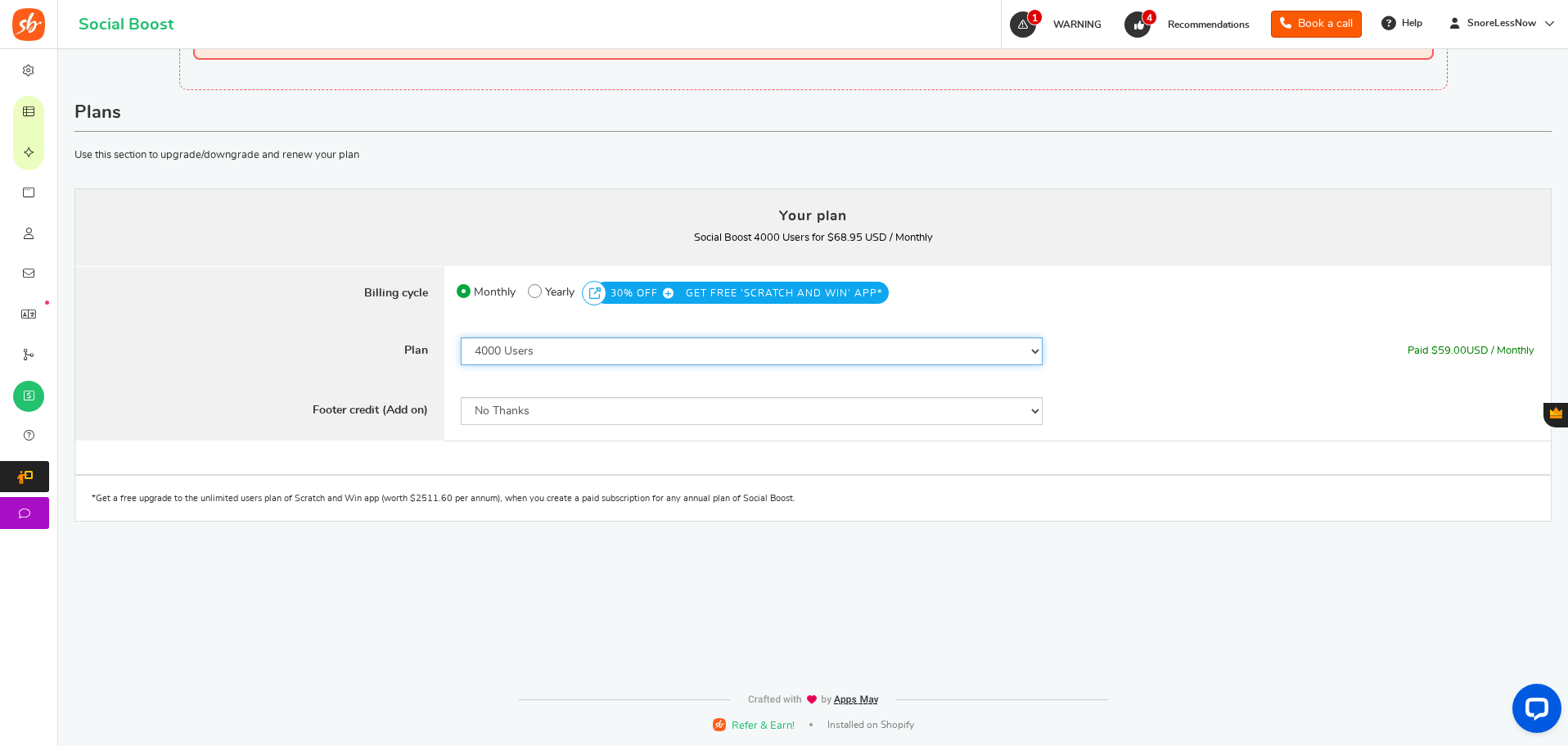
click at [528, 354] on select "50 Users 500 Users 2000 Users 4000 Users 5000 Users 10000 Users 15000 Users 250…" at bounding box center [752, 351] width 582 height 28
click at [461, 337] on select "50 Users 500 Users 2000 Users 4000 Users 5000 Users 10000 Users 15000 Users 250…" at bounding box center [752, 351] width 582 height 28
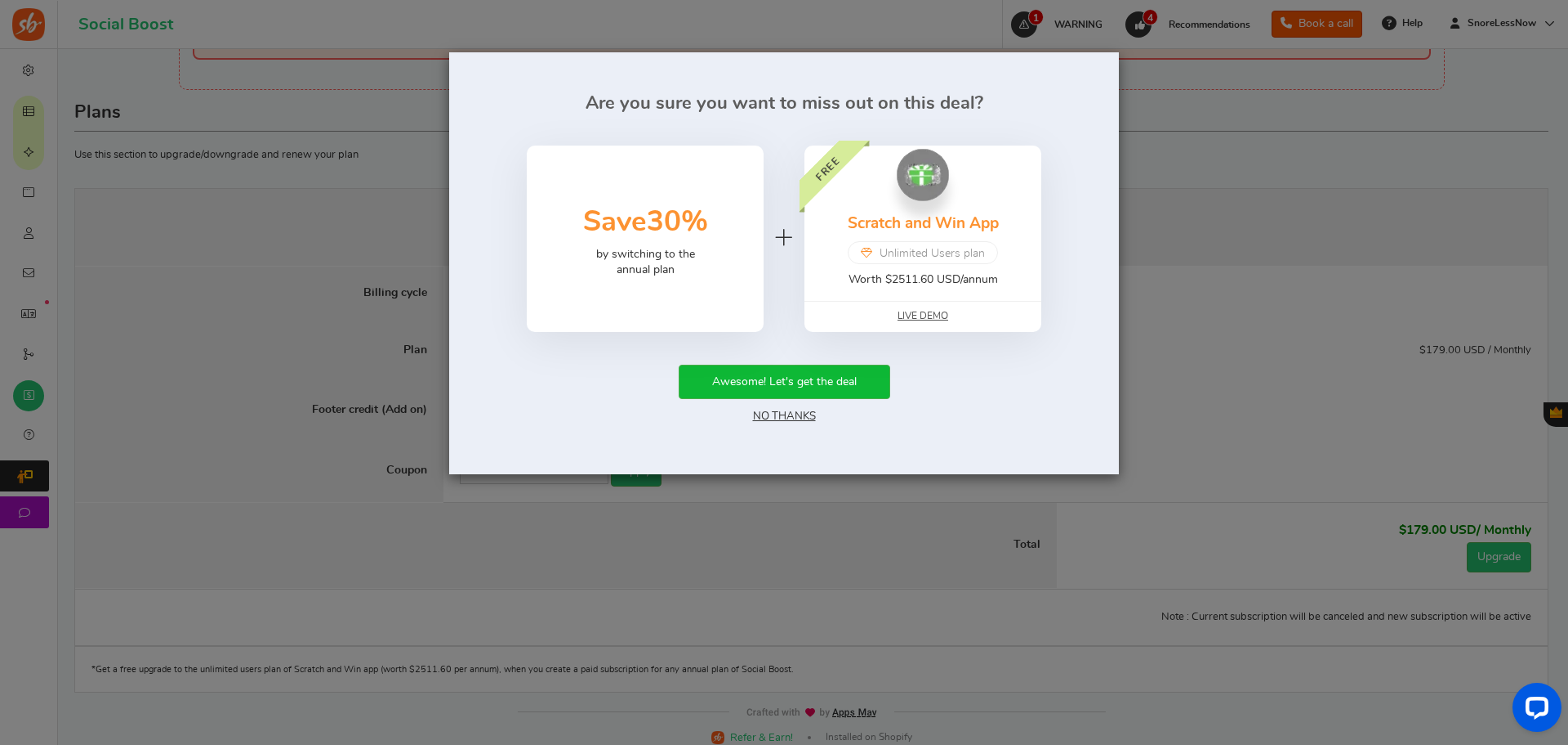
click at [768, 415] on link "No Thanks" at bounding box center [785, 416] width 63 height 12
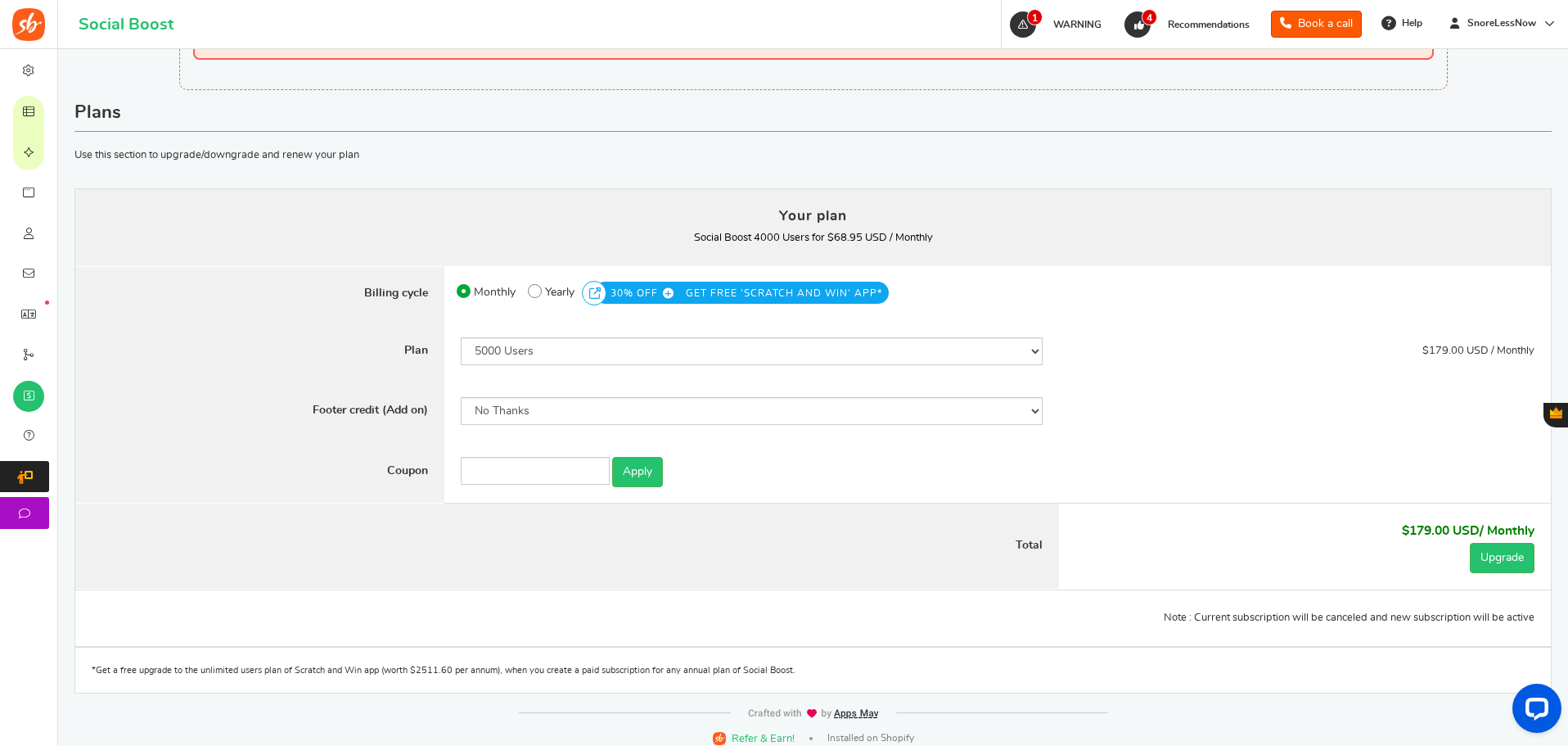
click at [287, 433] on label "Footer credit (Add on)" at bounding box center [259, 411] width 369 height 60
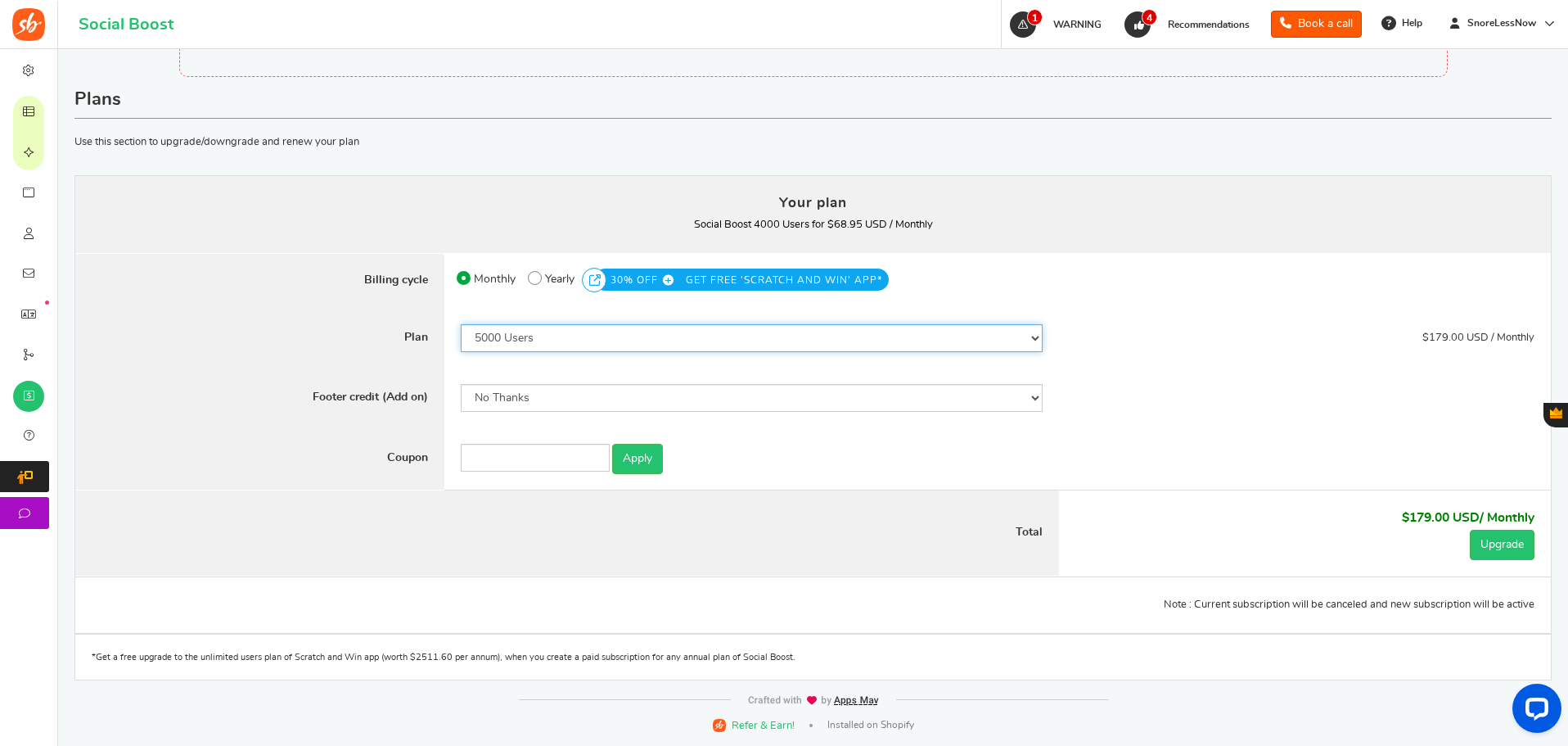
click at [590, 341] on select "50 Users 500 Users 2000 Users 4000 Users 5000 Users 10000 Users 15000 Users 250…" at bounding box center [752, 338] width 582 height 28
click at [461, 336] on select "50 Users 500 Users 2000 Users 4000 Users 5000 Users 10000 Users 15000 Users 250…" at bounding box center [752, 338] width 582 height 28
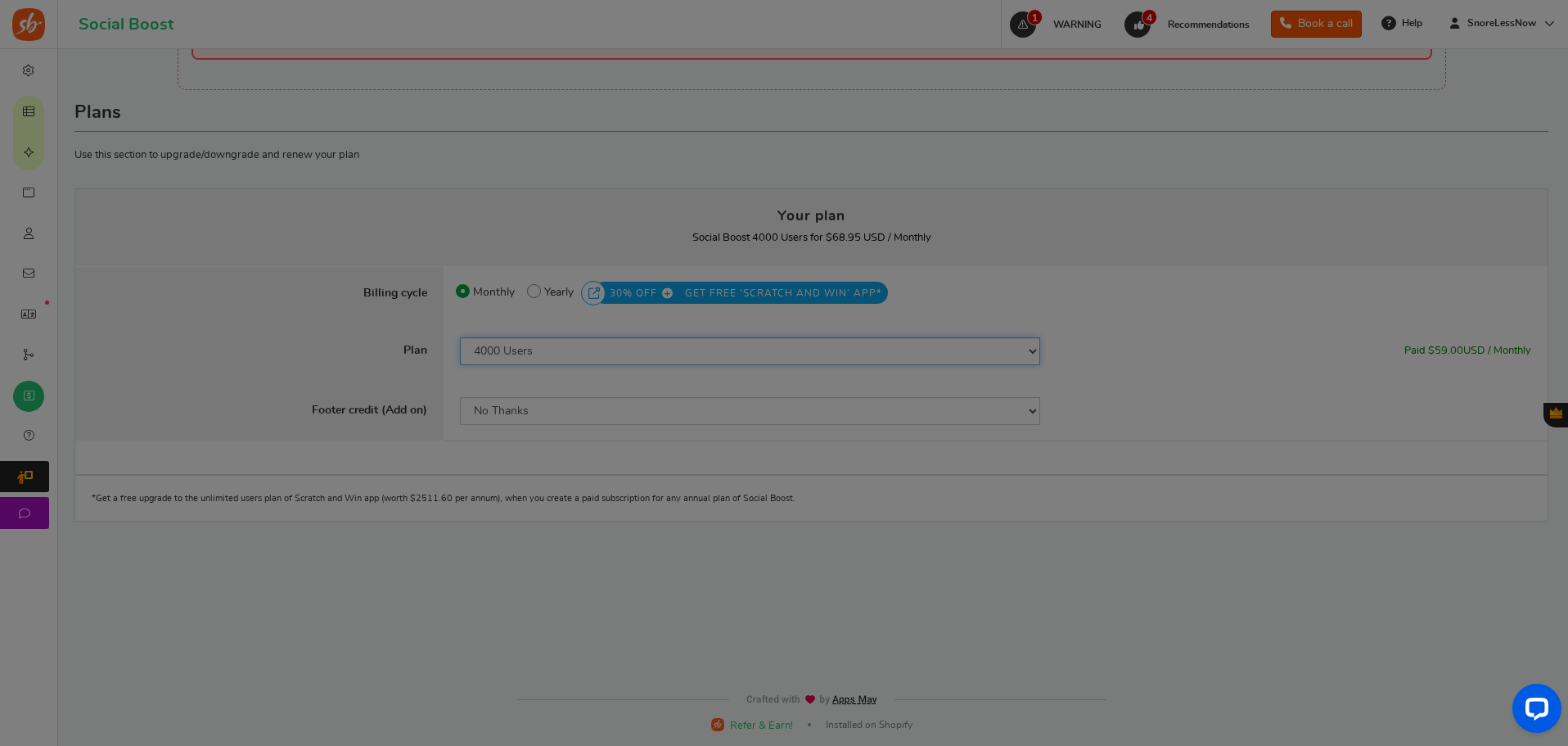
scroll to position [71, 0]
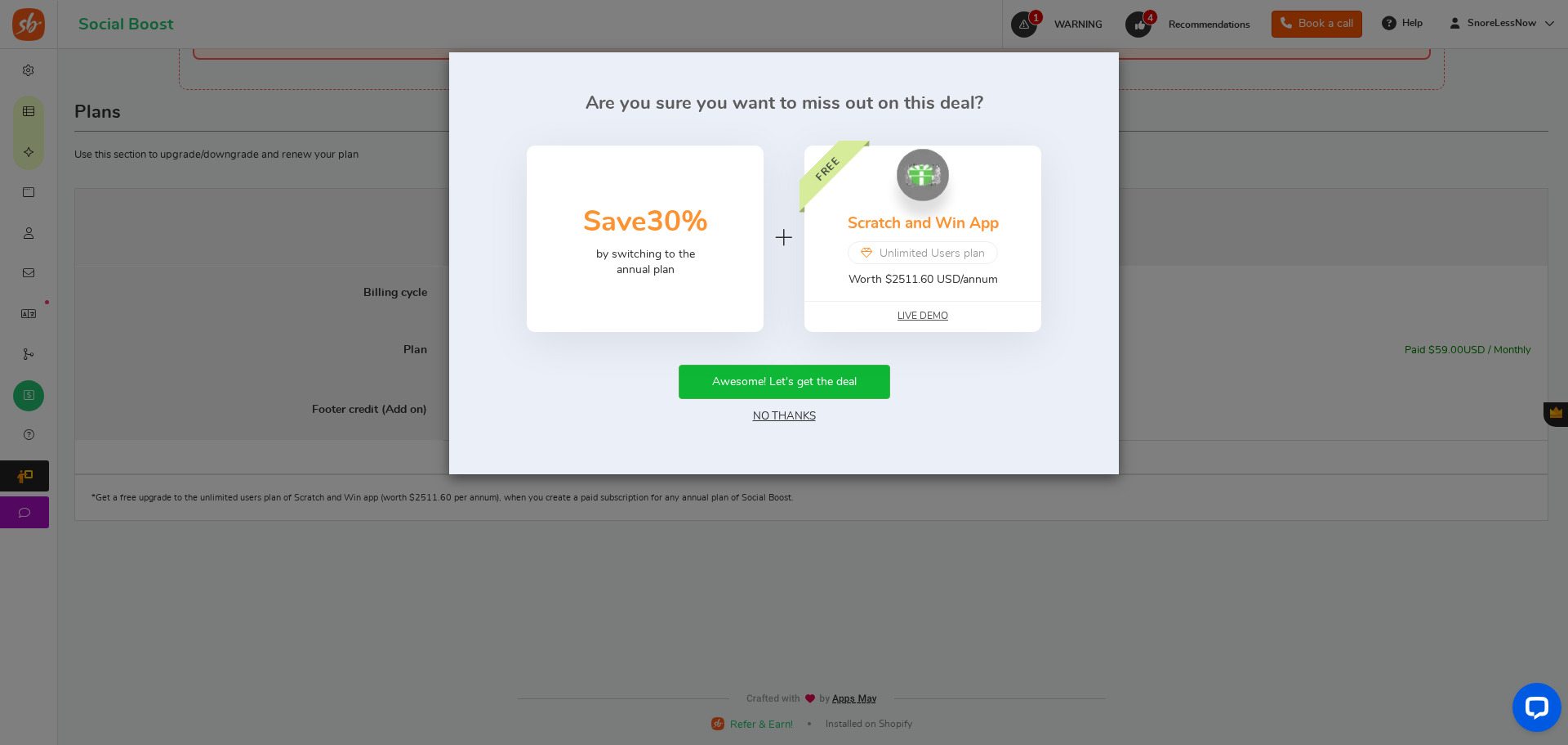
click at [787, 423] on div "Awesome! Let's get the deal No Thanks" at bounding box center [784, 394] width 621 height 60
click at [787, 422] on link "No Thanks" at bounding box center [785, 416] width 63 height 12
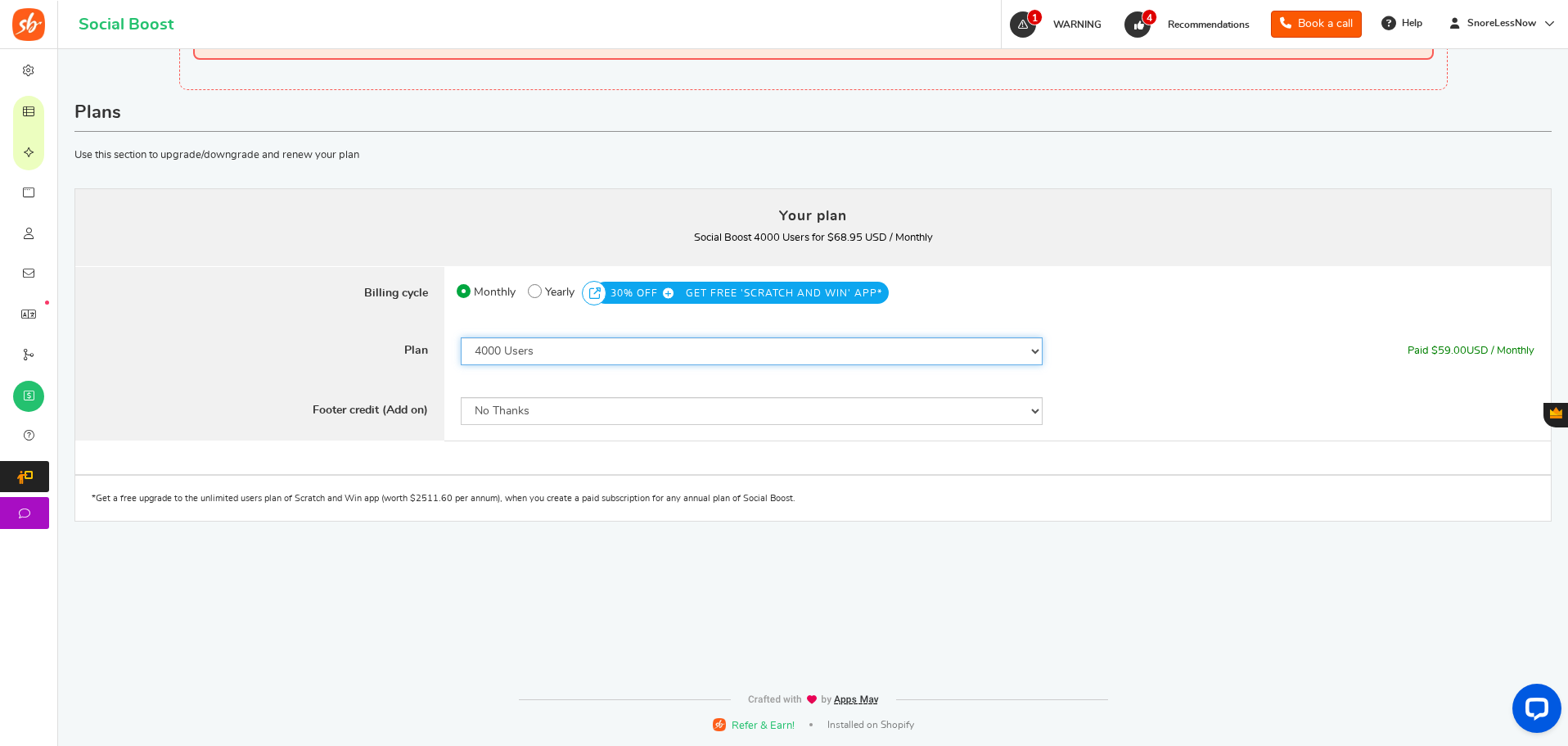
click at [696, 357] on select "50 Users 500 Users 2000 Users 4000 Users 5000 Users 10000 Users 15000 Users 250…" at bounding box center [752, 351] width 582 height 28
select select "869"
click at [461, 337] on select "50 Users 500 Users 2000 Users 4000 Users 5000 Users 10000 Users 15000 Users 250…" at bounding box center [752, 351] width 582 height 28
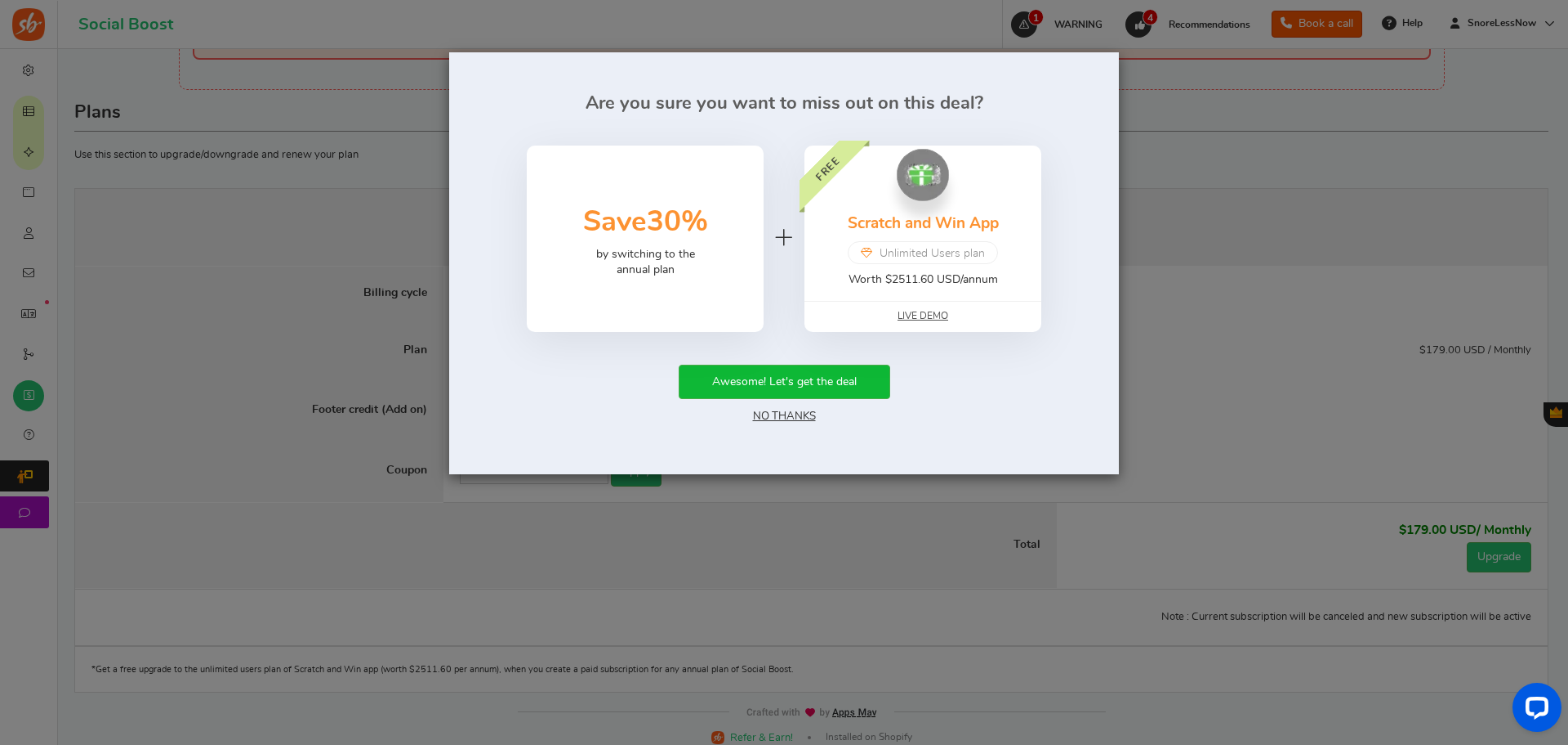
click at [778, 414] on link "No Thanks" at bounding box center [785, 416] width 63 height 12
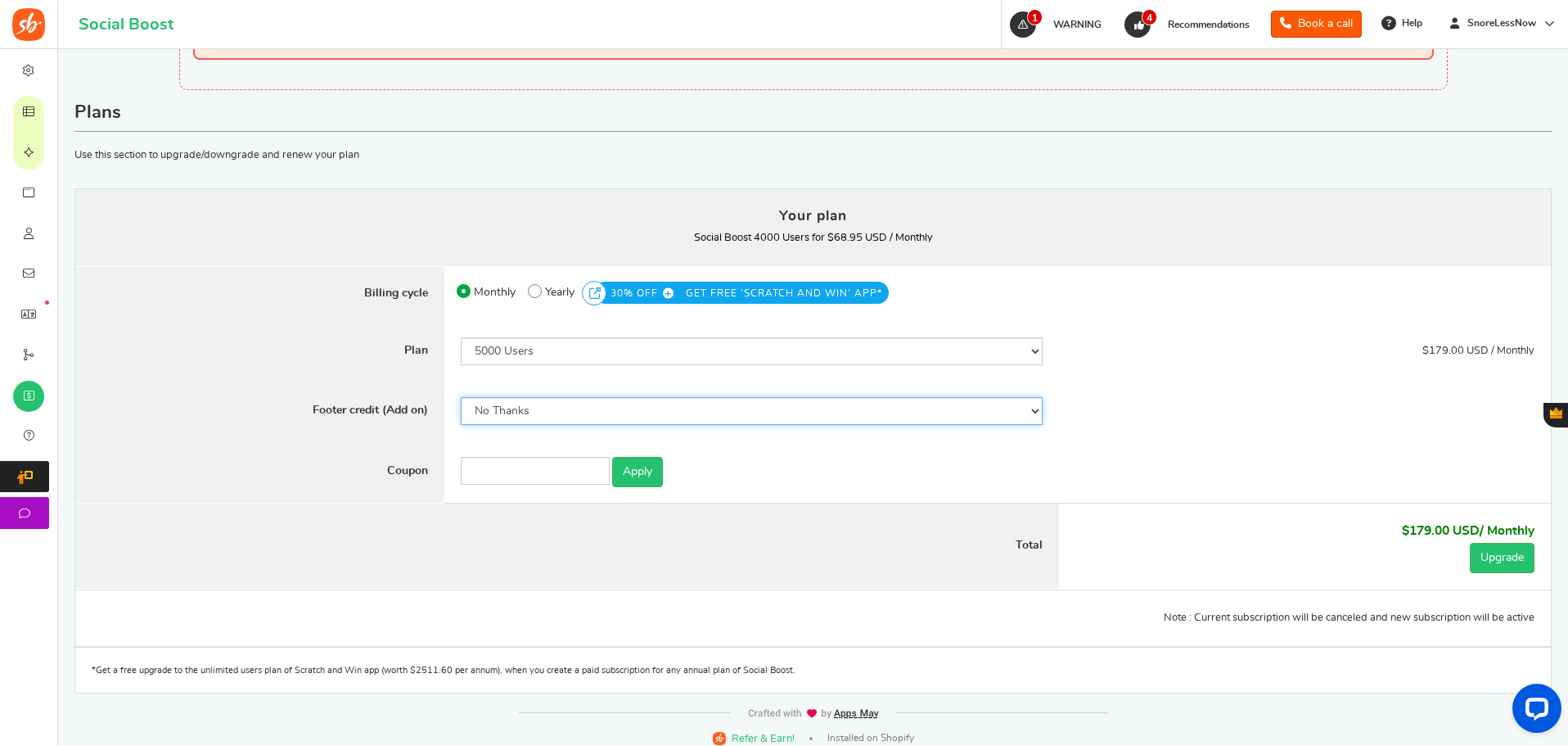
click at [527, 412] on select "No Thanks Yes" at bounding box center [752, 411] width 582 height 28
select select "1"
click at [461, 397] on select "No Thanks Yes" at bounding box center [752, 411] width 582 height 28
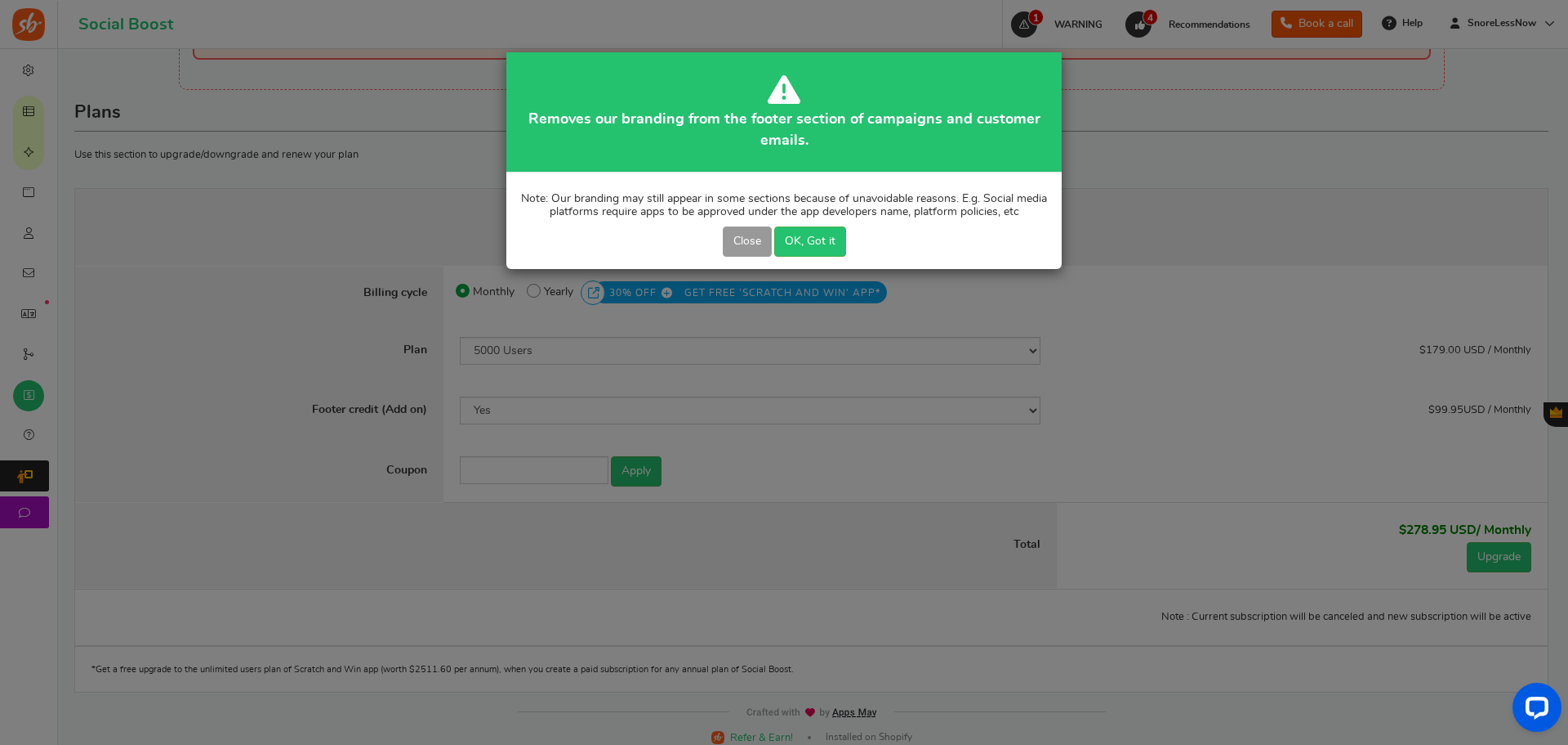
click at [750, 234] on button "Close" at bounding box center [747, 241] width 49 height 31
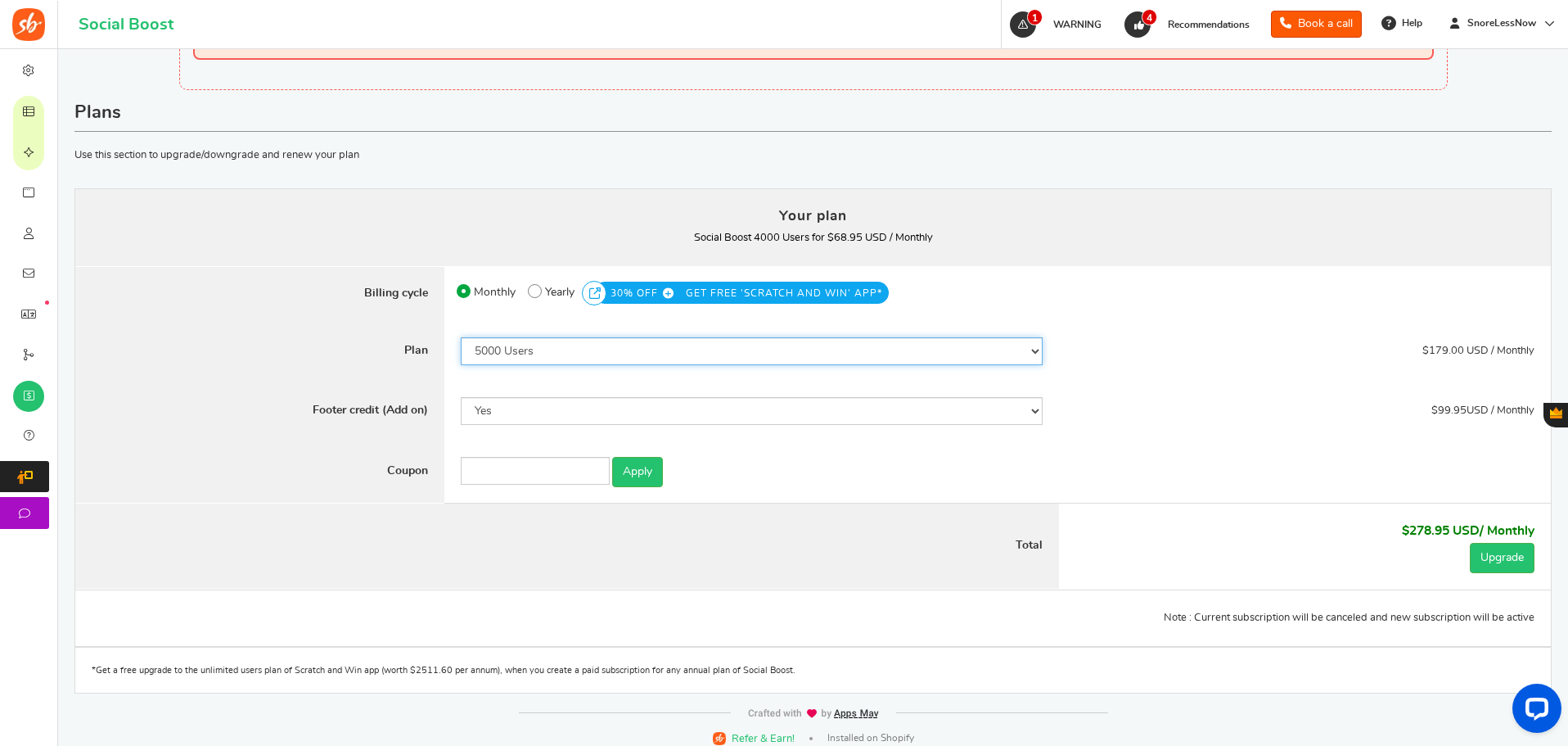
click at [534, 358] on select "50 Users 500 Users 2000 Users 4000 Users 5000 Users 10000 Users 15000 Users 250…" at bounding box center [752, 351] width 582 height 28
click at [461, 337] on select "50 Users 500 Users 2000 Users 4000 Users 5000 Users 10000 Users 15000 Users 250…" at bounding box center [752, 351] width 582 height 28
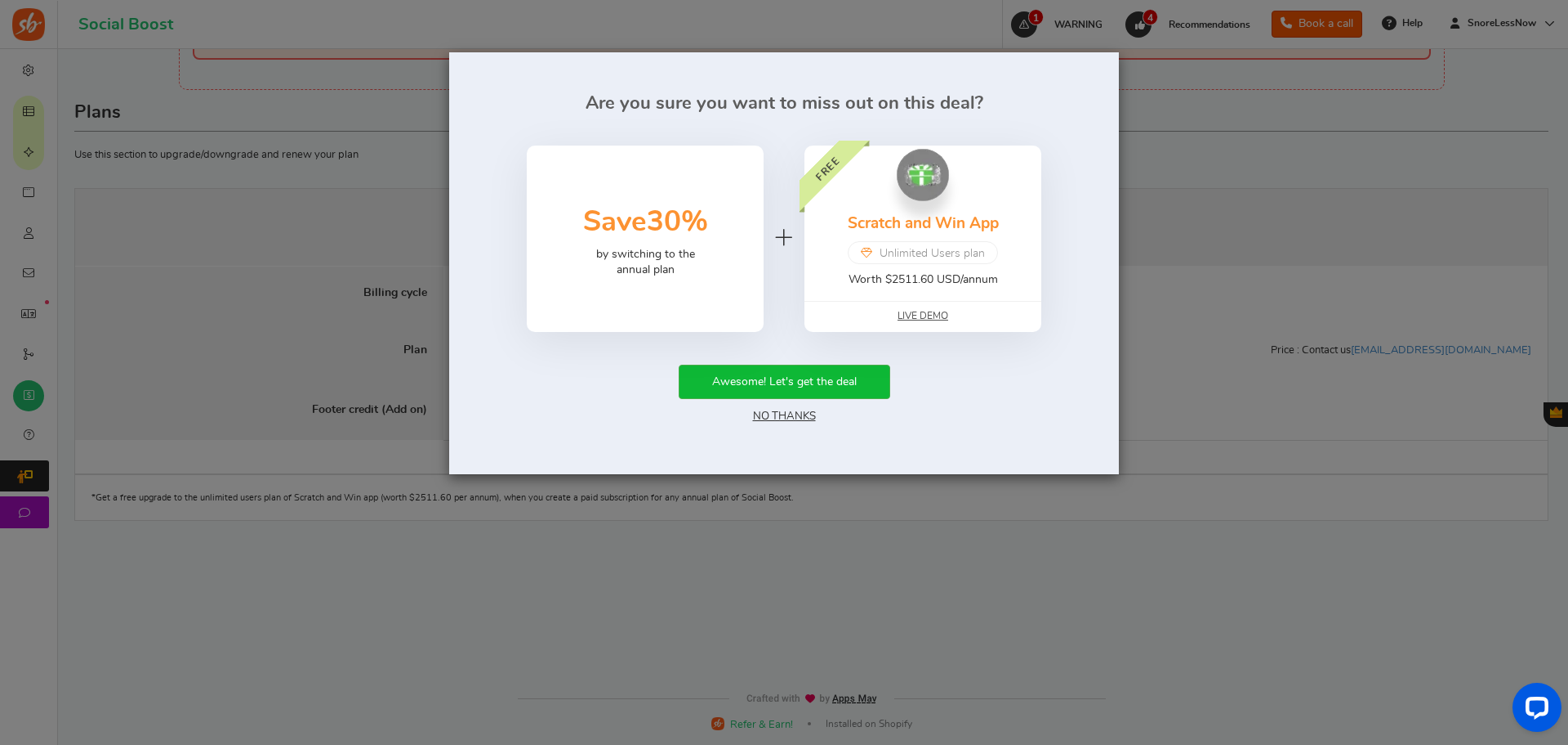
click at [787, 413] on link "No Thanks" at bounding box center [785, 416] width 63 height 12
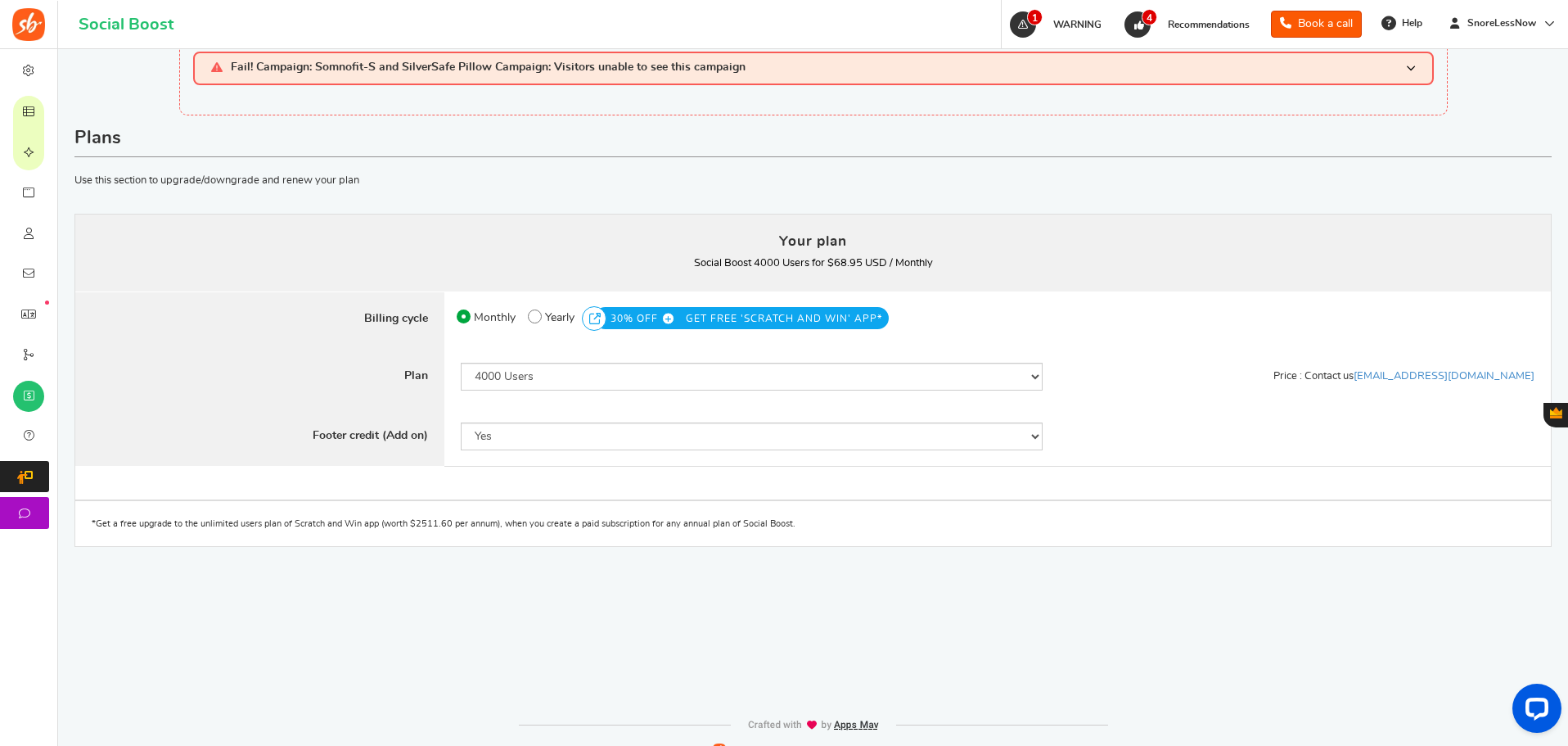
scroll to position [45, 0]
drag, startPoint x: 1420, startPoint y: 379, endPoint x: 1545, endPoint y: 381, distance: 125.0
click at [1545, 381] on div "Price : Contact us [EMAIL_ADDRESS][DOMAIN_NAME]" at bounding box center [1304, 378] width 492 height 60
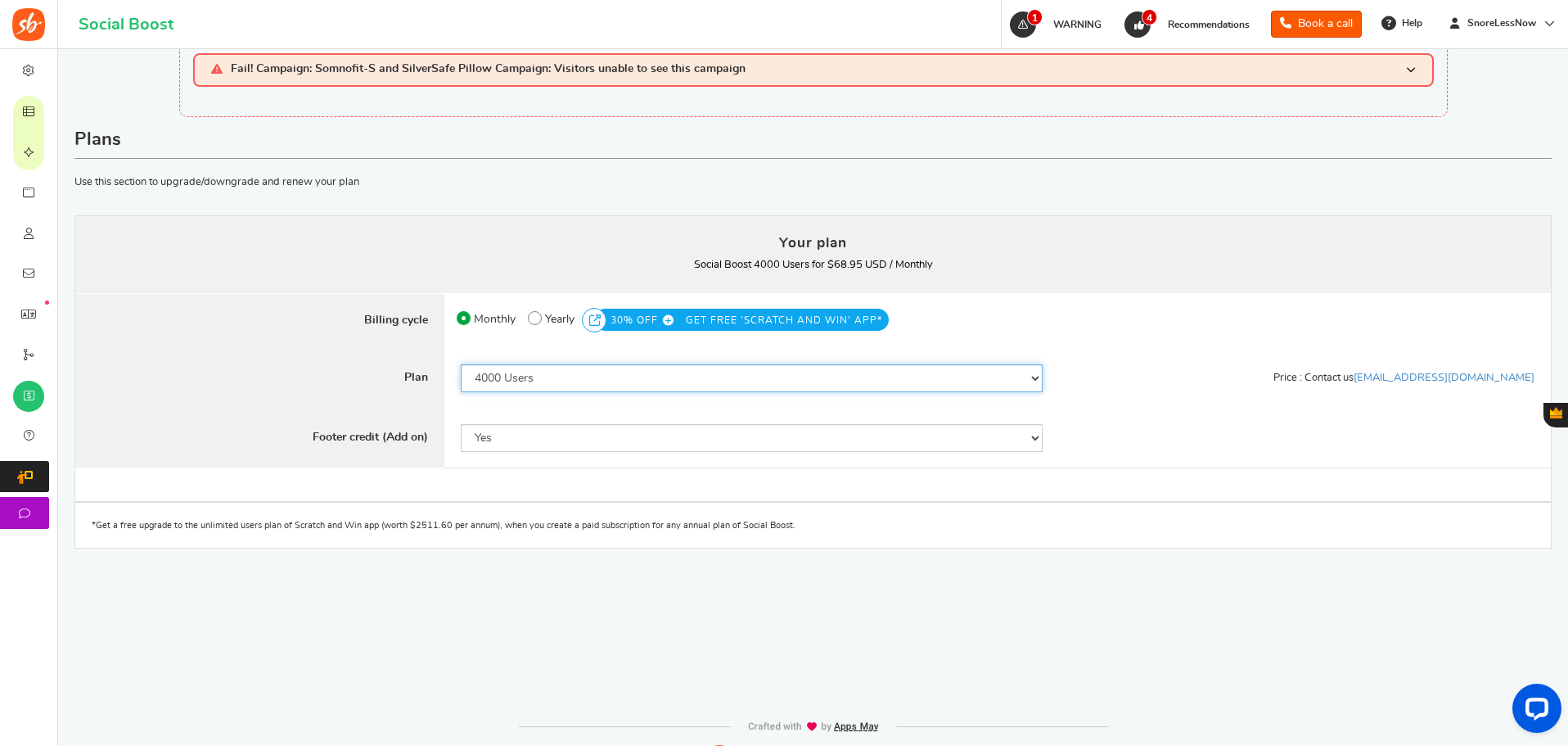
click at [567, 376] on select "50 Users 500 Users 2000 Users 4000 Users 5000 Users 10000 Users 15000 Users 250…" at bounding box center [752, 378] width 582 height 28
click at [461, 364] on select "50 Users 500 Users 2000 Users 4000 Users 5000 Users 10000 Users 15000 Users 250…" at bounding box center [752, 378] width 582 height 28
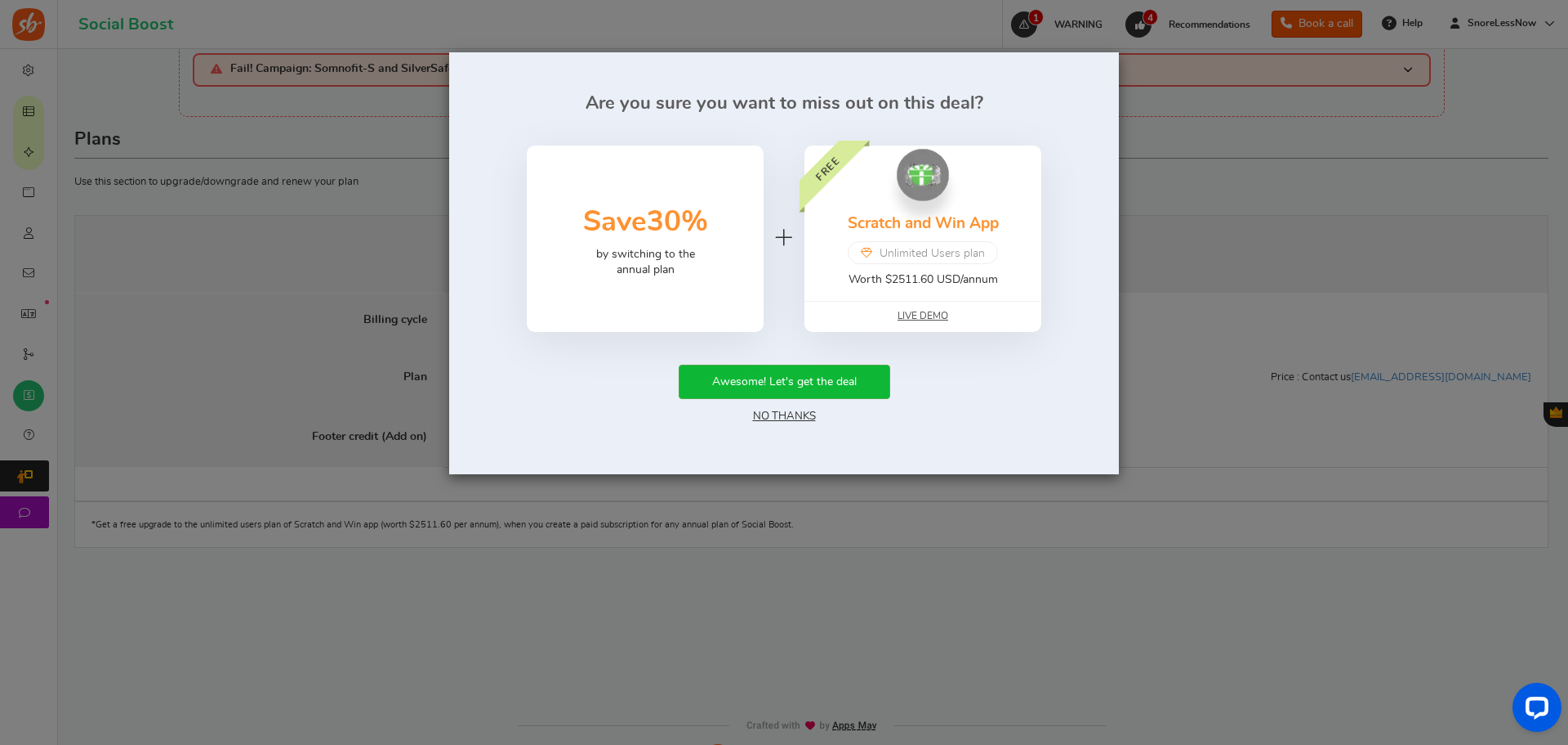
click at [788, 409] on div "Awesome! Let's get the deal No Thanks" at bounding box center [784, 394] width 621 height 60
click at [787, 415] on link "No Thanks" at bounding box center [785, 416] width 63 height 12
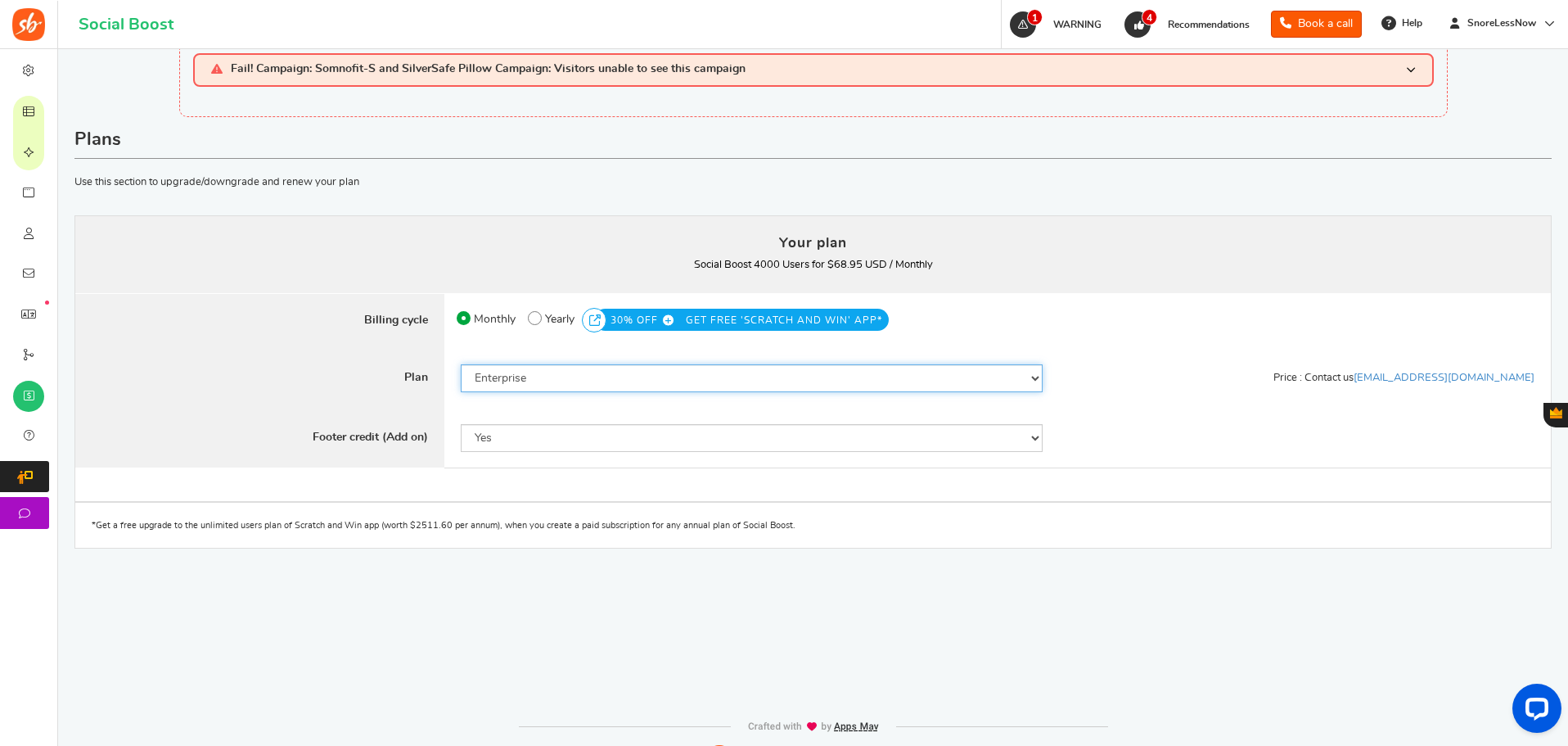
click at [628, 381] on select "50 Users 500 Users 2000 Users 4000 Users 5000 Users 10000 Users 15000 Users 250…" at bounding box center [752, 378] width 582 height 28
select select "869"
click at [461, 364] on select "50 Users 500 Users 2000 Users 4000 Users 5000 Users 10000 Users 15000 Users 250…" at bounding box center [752, 378] width 582 height 28
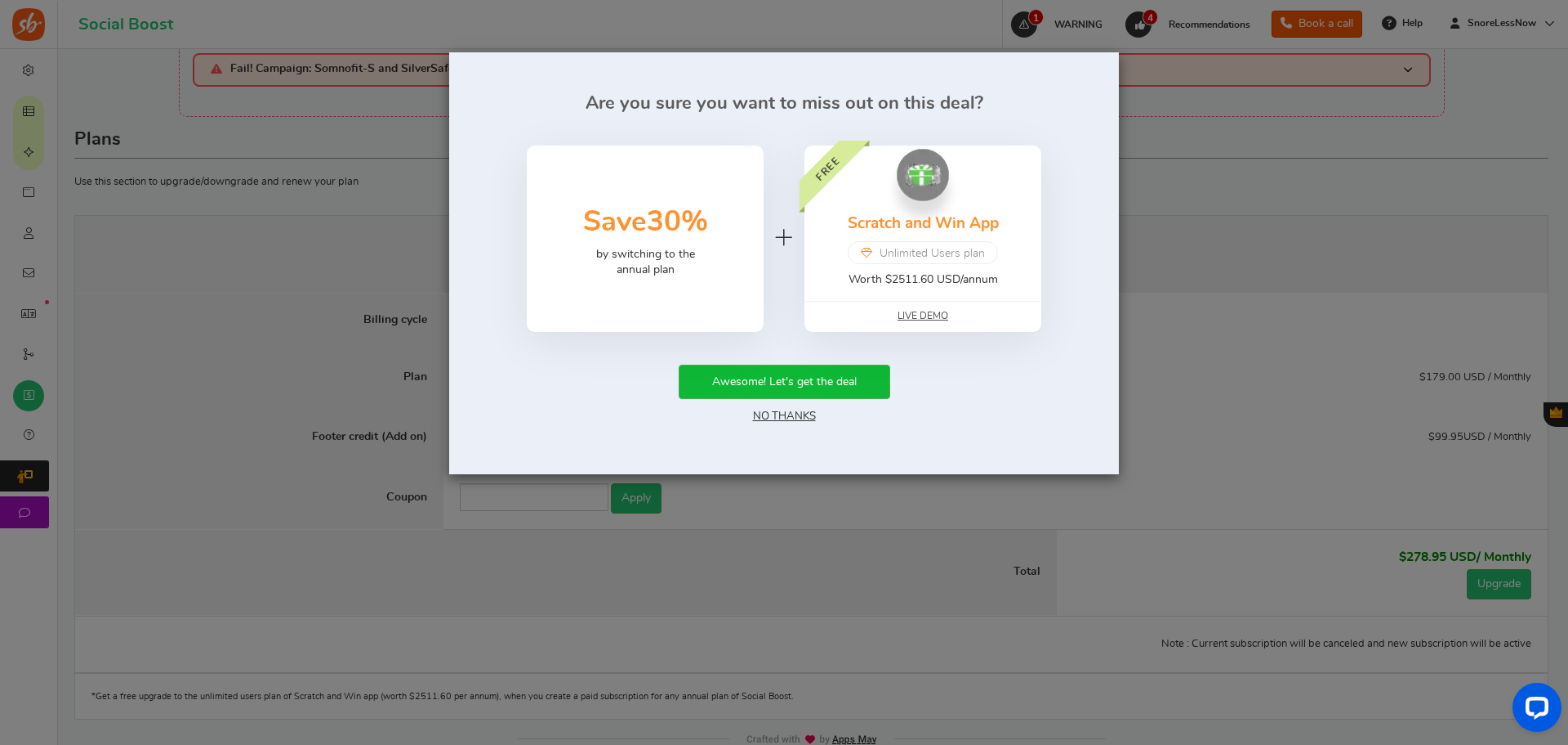
click at [801, 415] on link "No Thanks" at bounding box center [785, 416] width 63 height 12
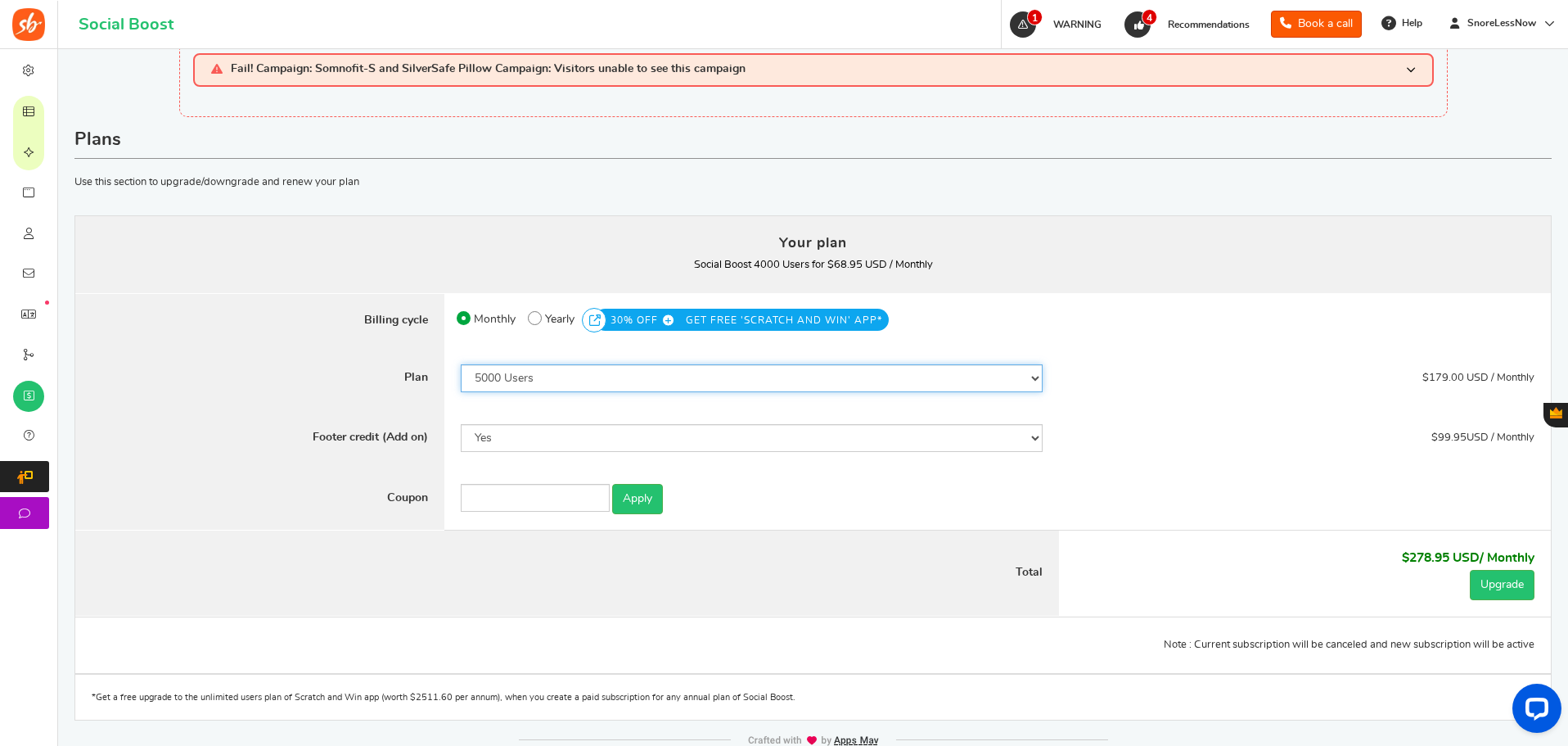
click at [535, 372] on select "50 Users 500 Users 2000 Users 4000 Users 5000 Users 10000 Users 15000 Users 250…" at bounding box center [752, 378] width 582 height 28
